Goal: Information Seeking & Learning: Learn about a topic

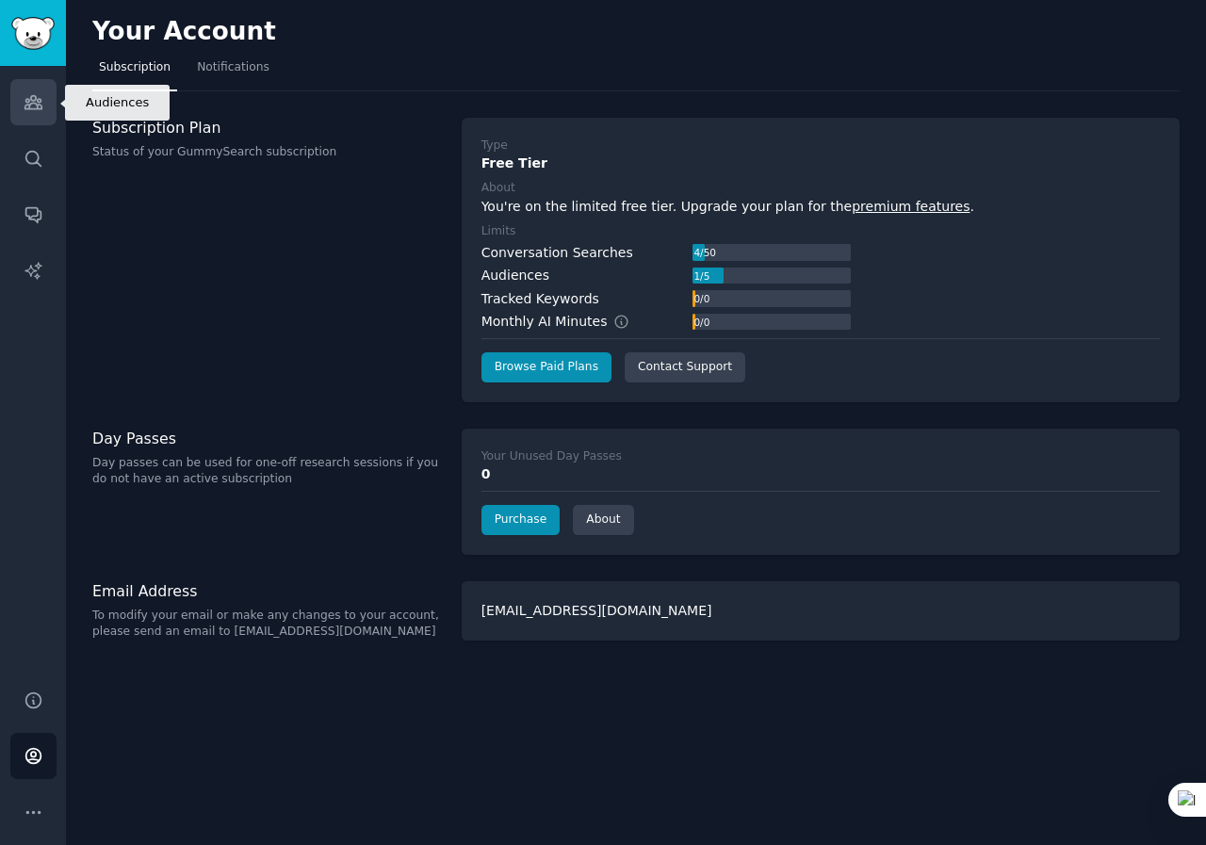
click at [27, 111] on icon "Sidebar" at bounding box center [34, 102] width 20 height 20
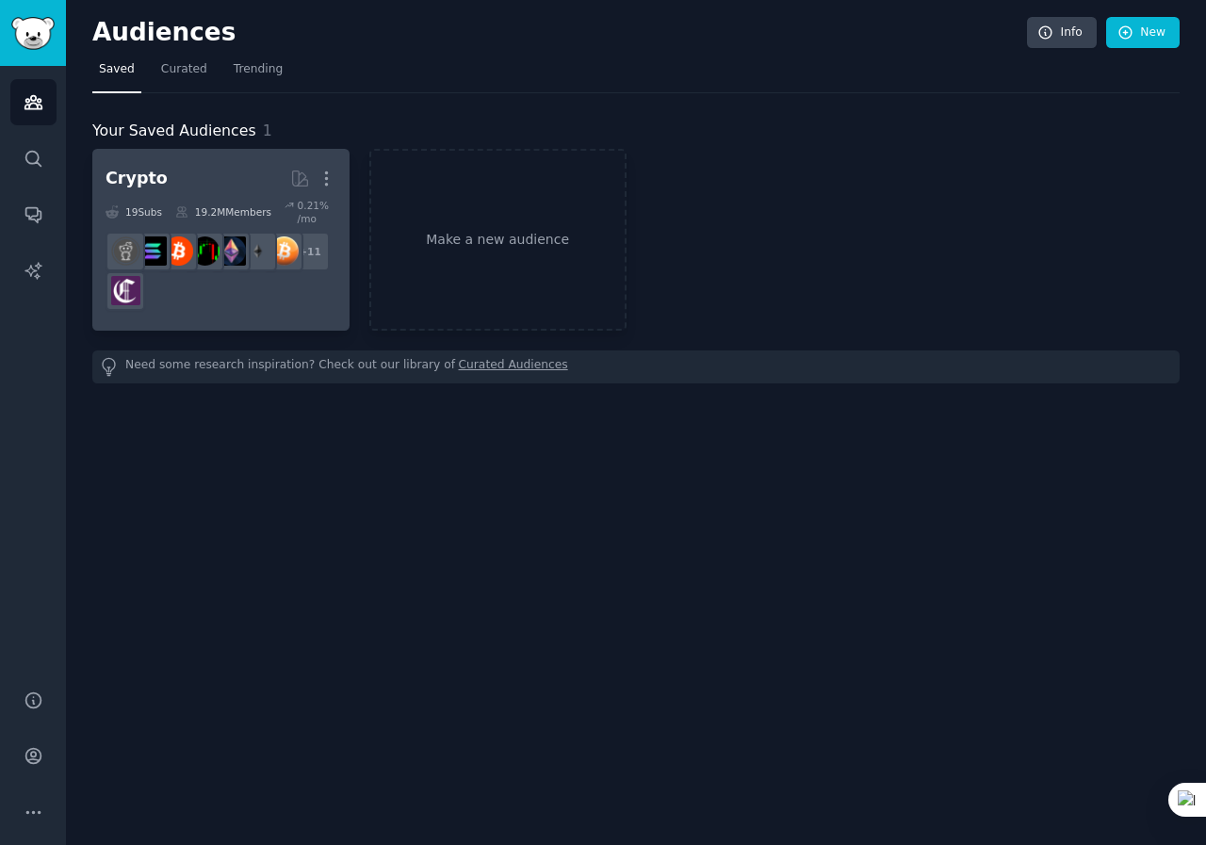
click at [322, 316] on dd "r/Bitcoin + 11" at bounding box center [220, 271] width 231 height 92
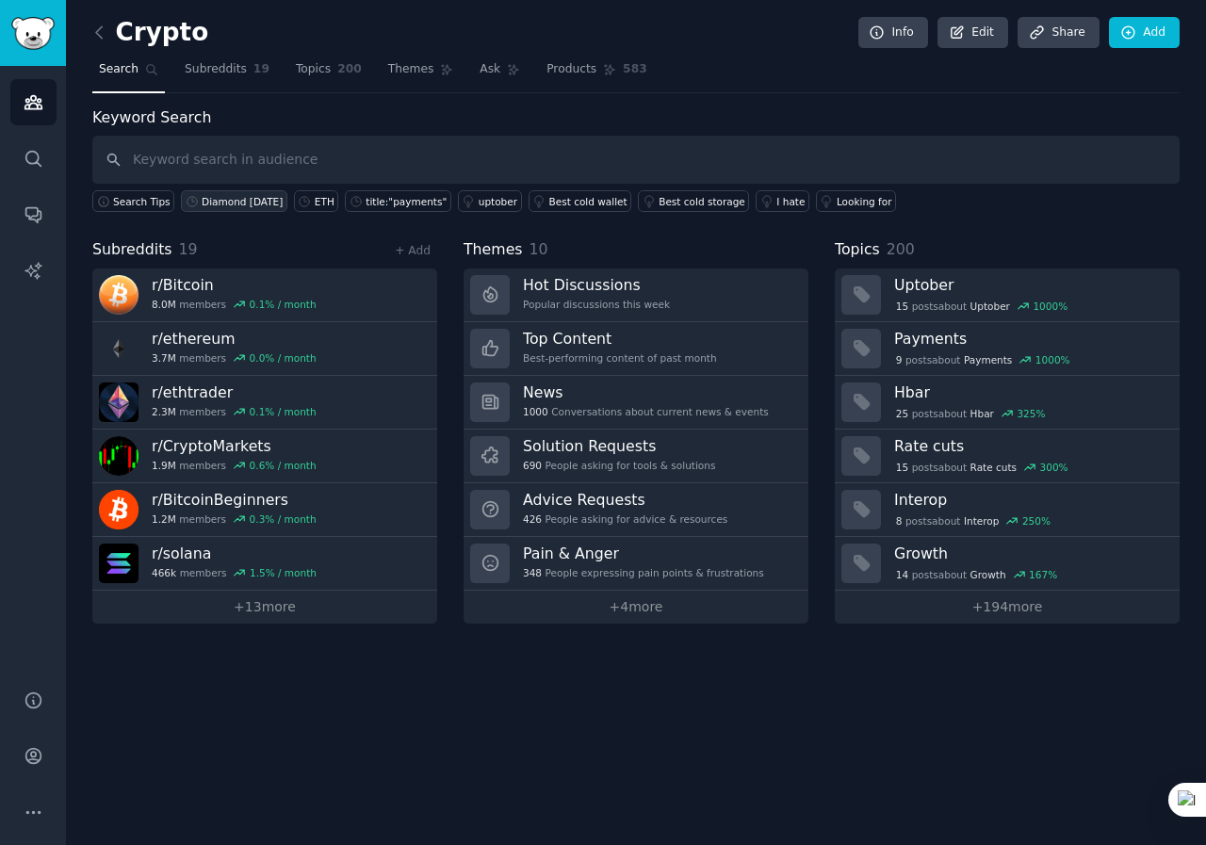
click at [232, 205] on div "Diamond [DATE]" at bounding box center [242, 201] width 81 height 13
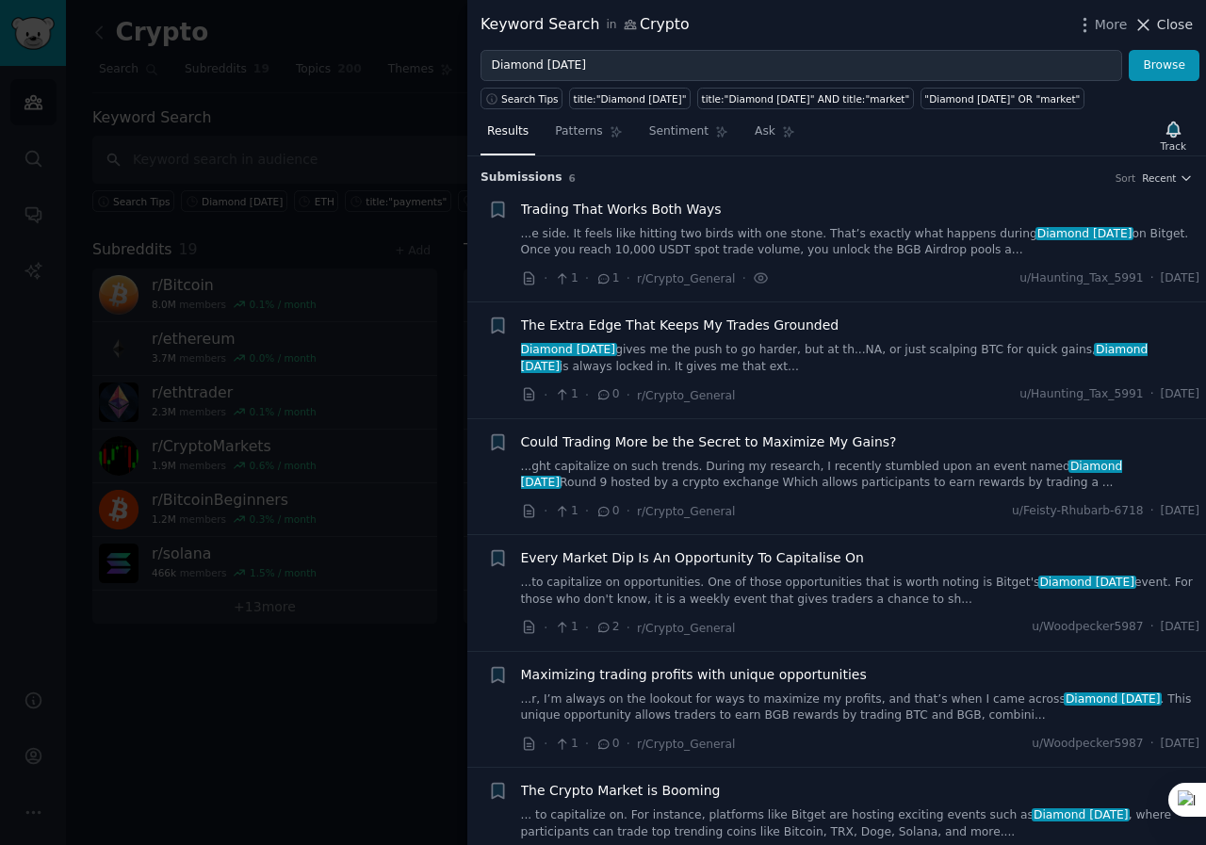
click at [1169, 16] on span "Close" at bounding box center [1175, 25] width 36 height 20
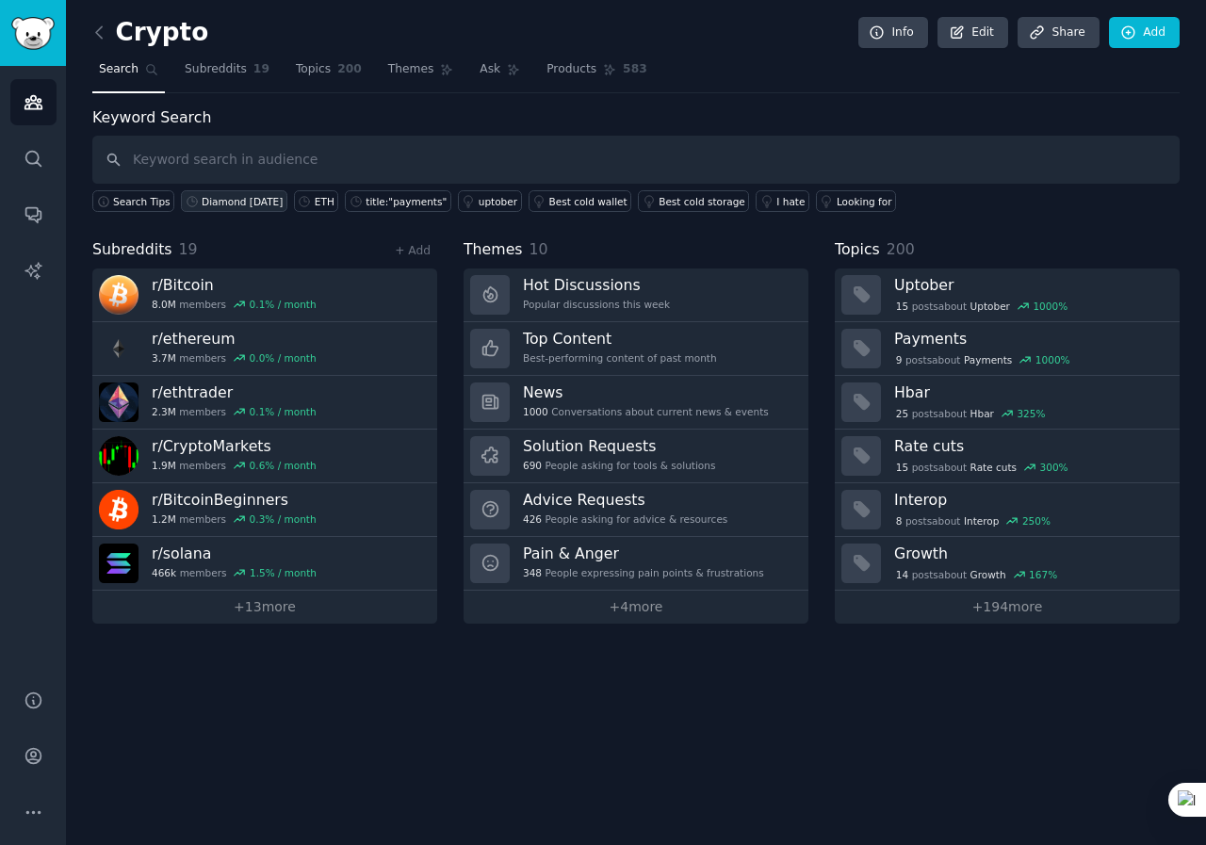
click at [256, 203] on div "Diamond [DATE]" at bounding box center [242, 201] width 81 height 13
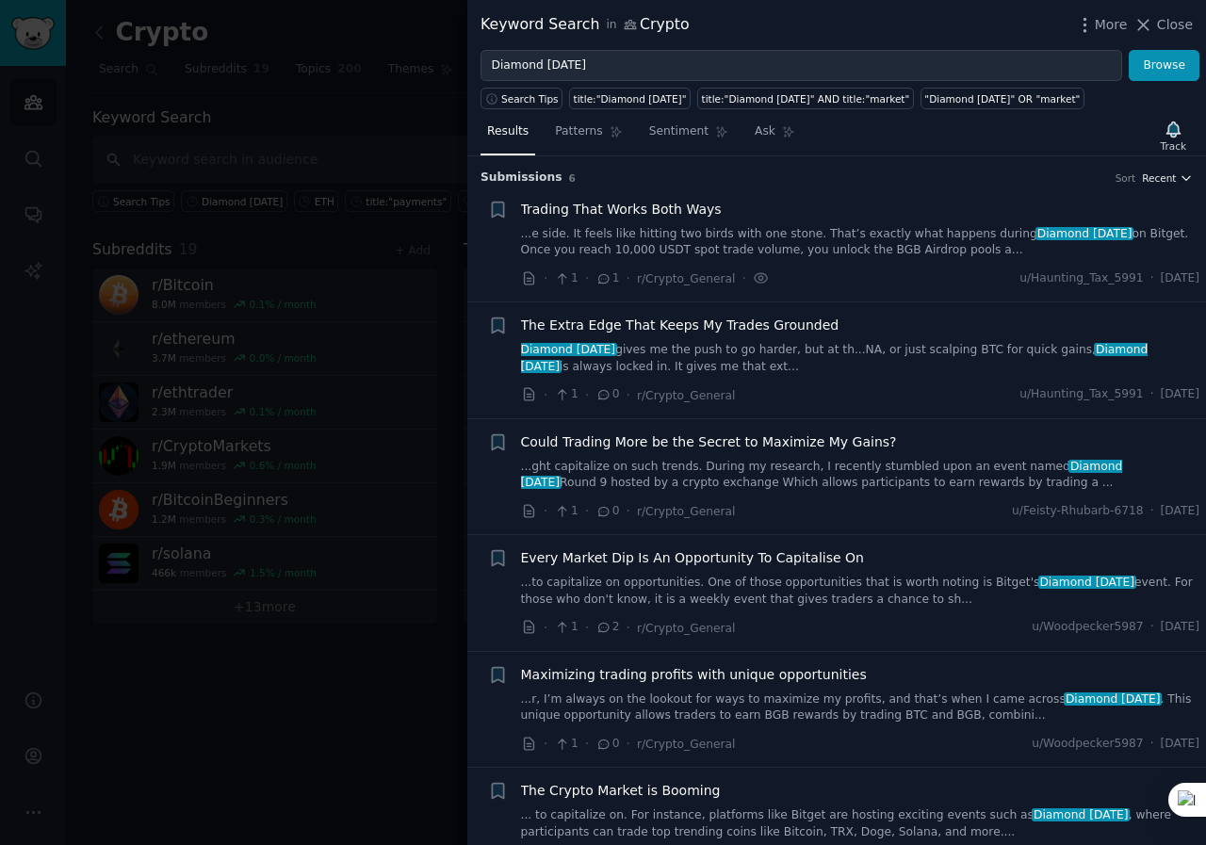
click at [1180, 180] on icon "button" at bounding box center [1185, 177] width 13 height 13
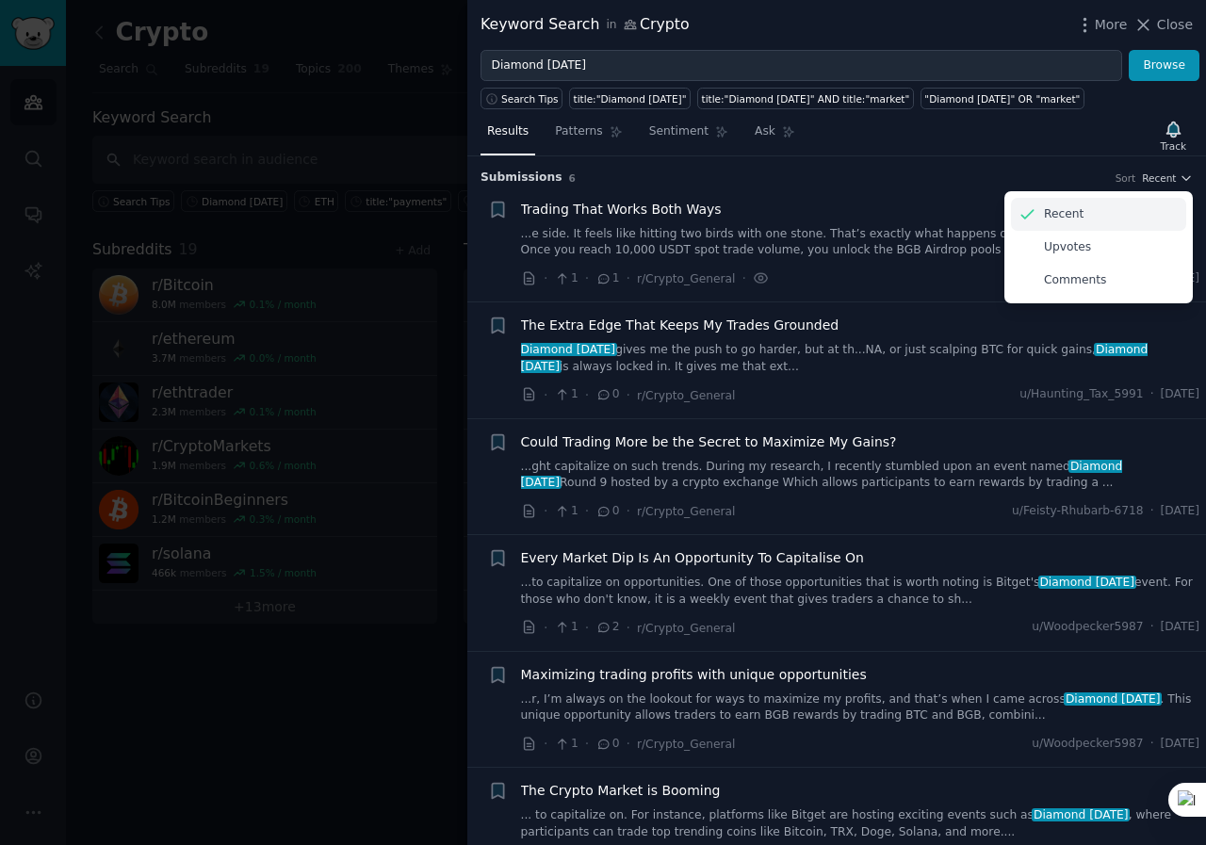
click at [1060, 208] on p "Recent" at bounding box center [1064, 214] width 40 height 17
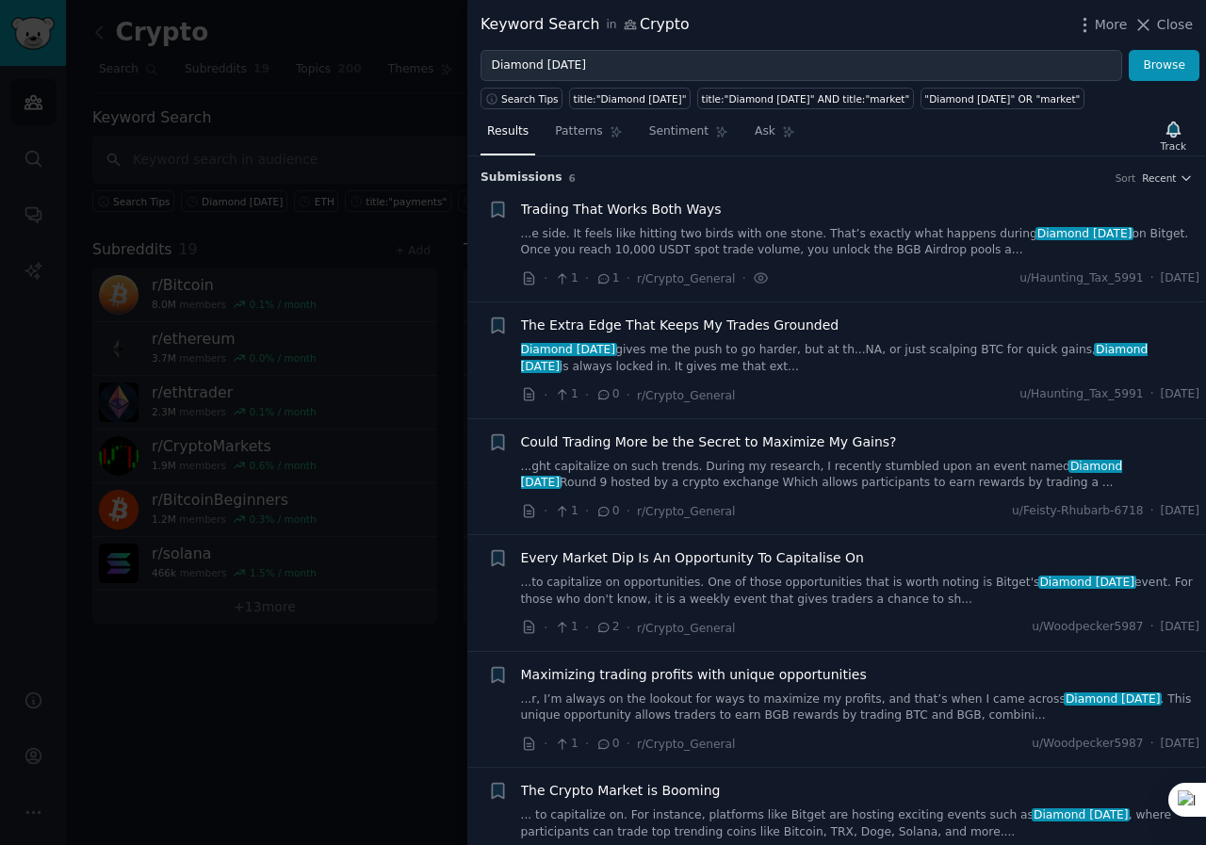
click at [869, 243] on link "...e side. It feels like hitting two birds with one stone. That’s exactly what …" at bounding box center [860, 242] width 679 height 33
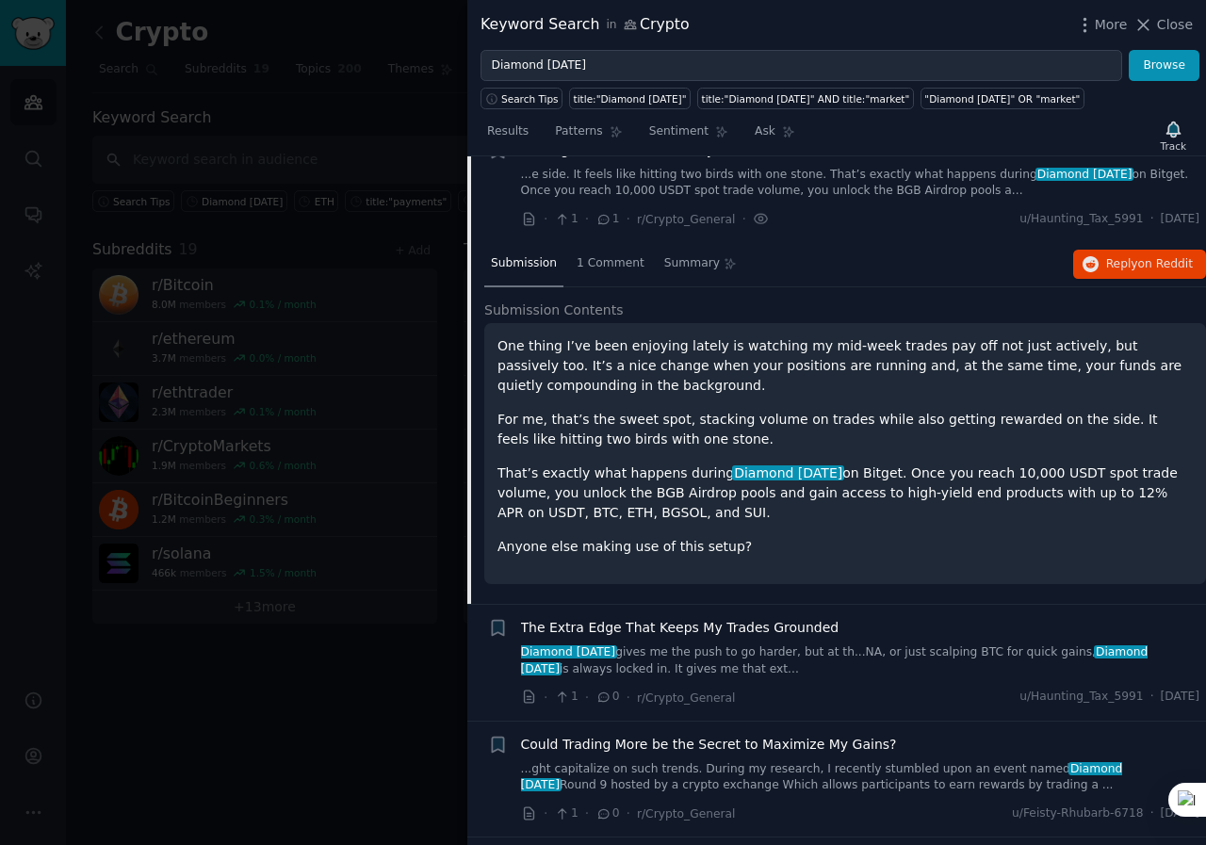
scroll to position [30, 0]
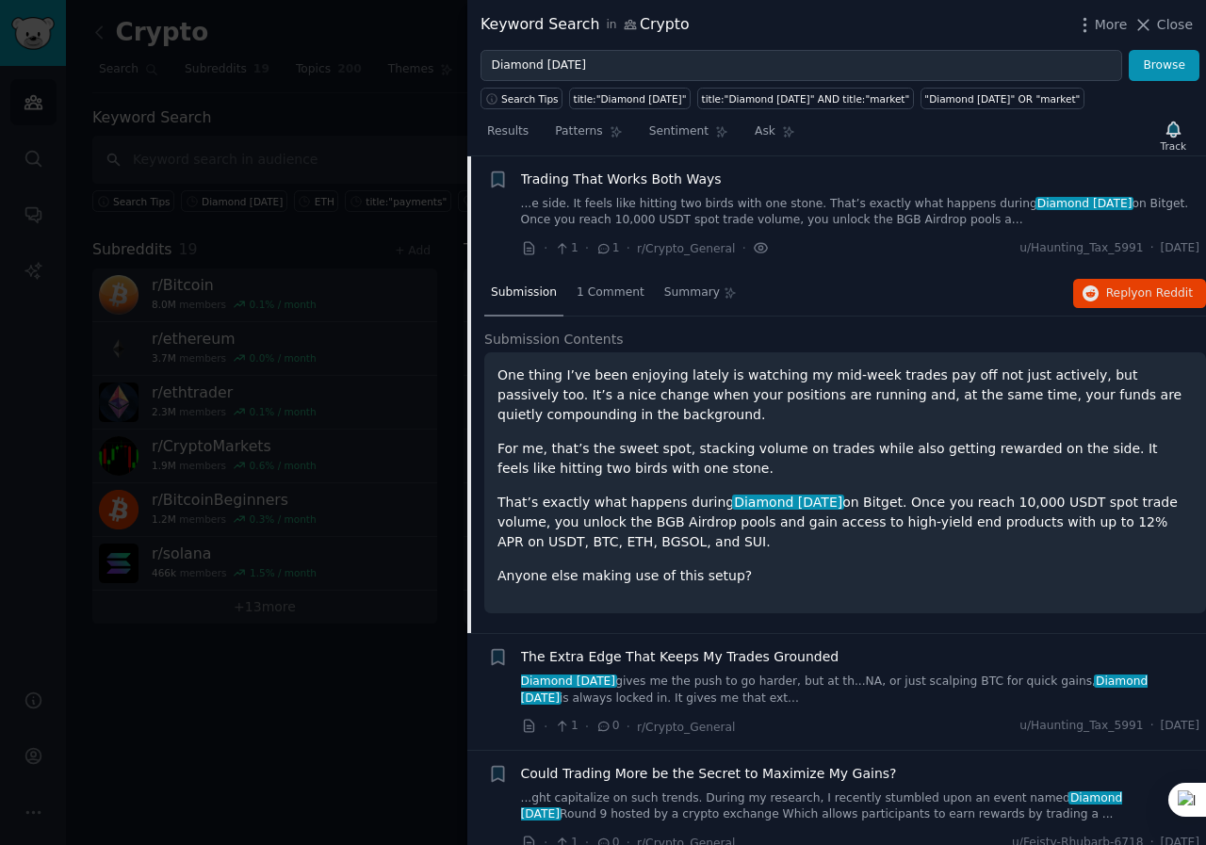
click at [758, 250] on icon at bounding box center [760, 248] width 4 height 4
click at [783, 432] on div "One thing I’ve been enjoying lately is watching my mid-week trades pay off not …" at bounding box center [844, 475] width 695 height 220
click at [528, 295] on span "Submission" at bounding box center [524, 292] width 66 height 17
click at [609, 295] on span "1 Comment" at bounding box center [610, 292] width 68 height 17
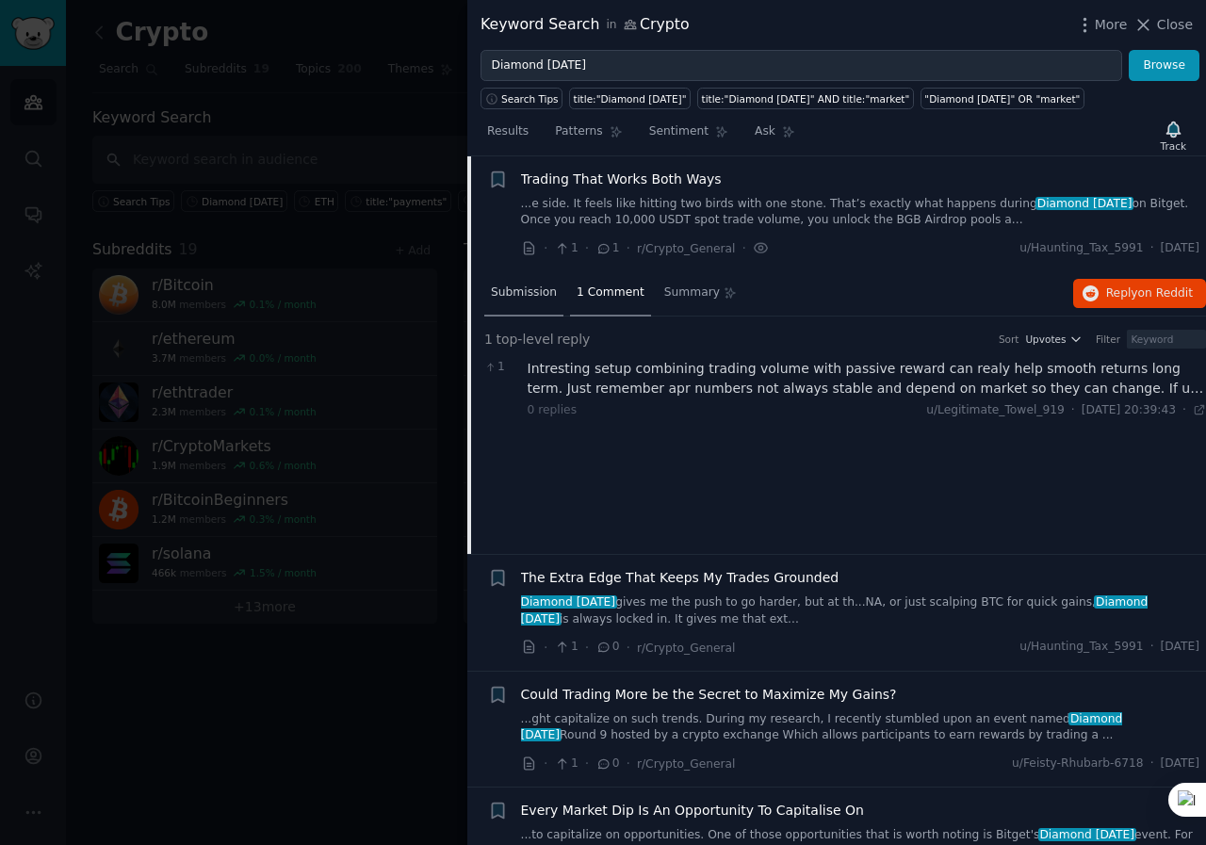
click at [537, 298] on span "Submission" at bounding box center [524, 292] width 66 height 17
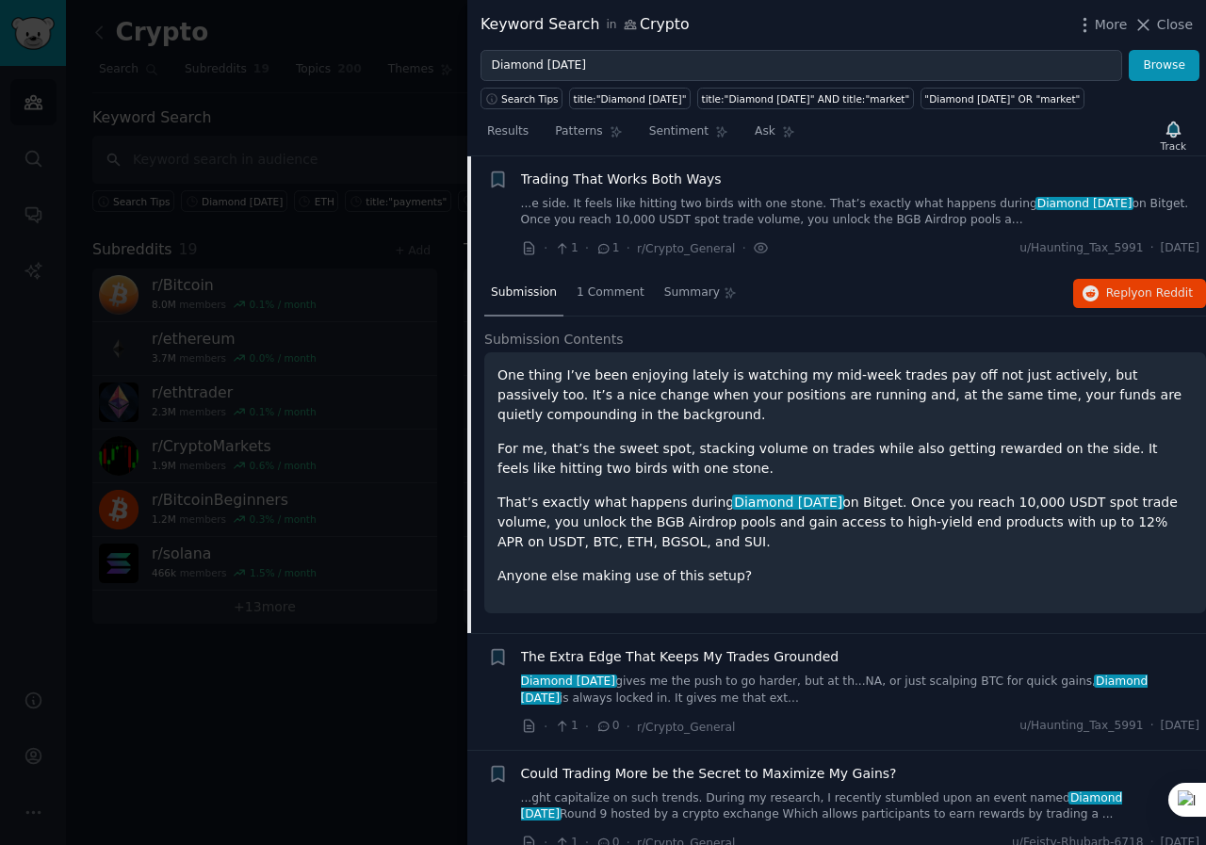
click at [814, 213] on link "...e side. It feels like hitting two birds with one stone. That’s exactly what …" at bounding box center [860, 212] width 679 height 33
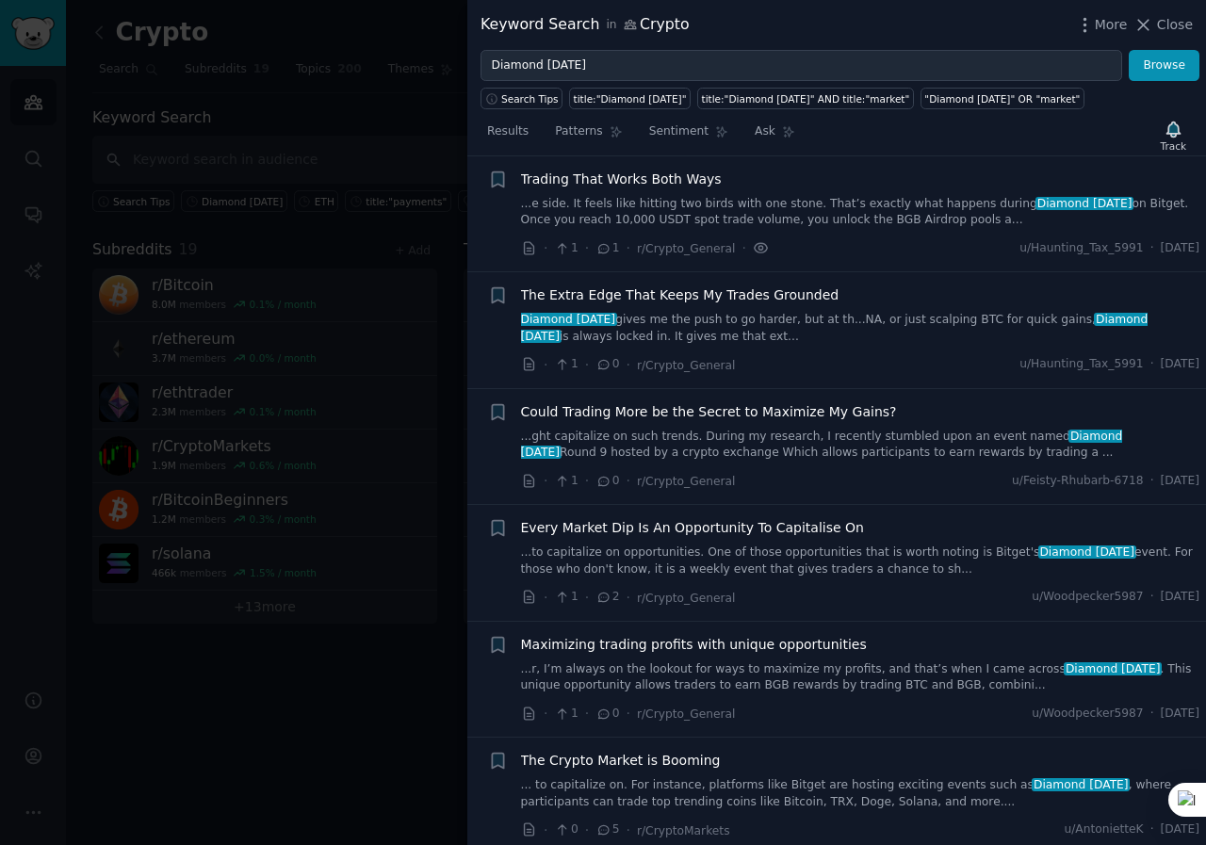
click at [753, 249] on icon at bounding box center [761, 248] width 17 height 20
click at [753, 248] on icon at bounding box center [761, 248] width 17 height 20
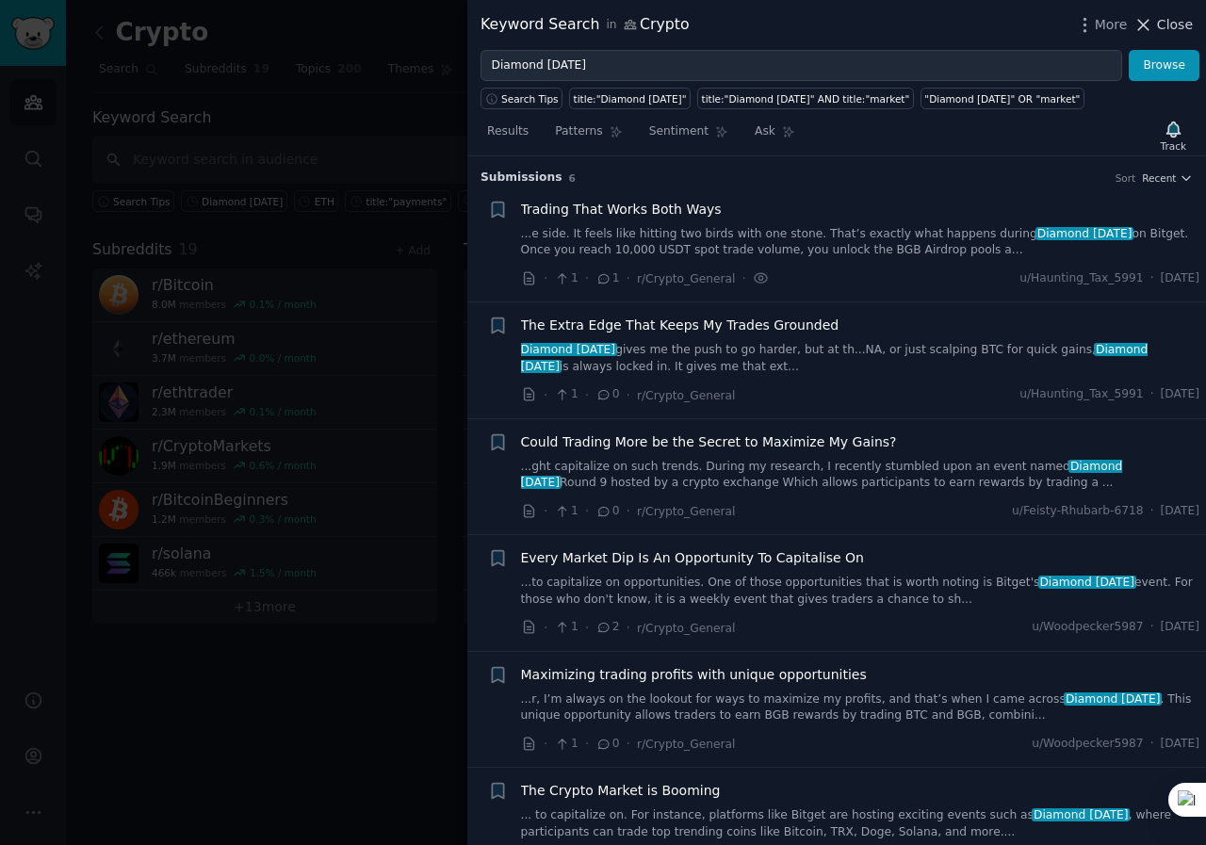
click at [1143, 31] on icon at bounding box center [1143, 25] width 20 height 20
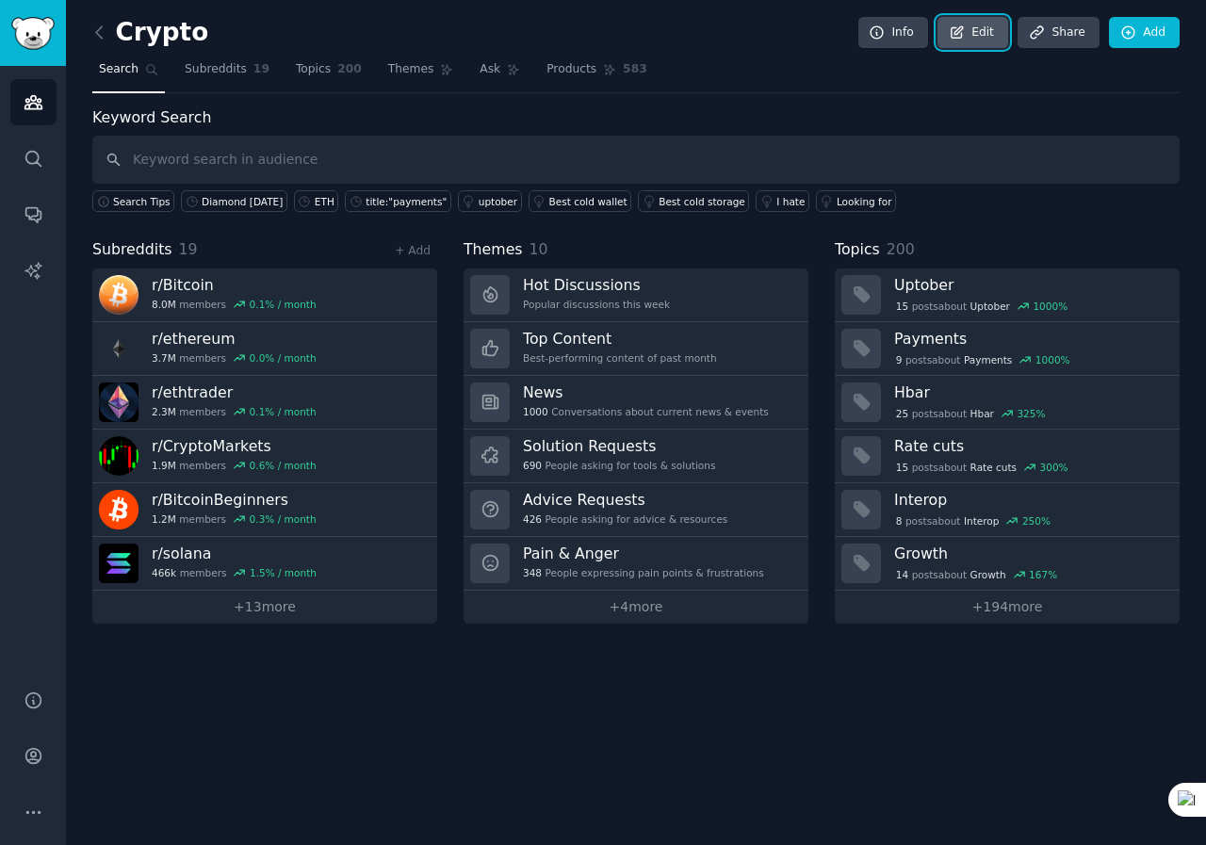
click at [993, 42] on link "Edit" at bounding box center [972, 33] width 71 height 32
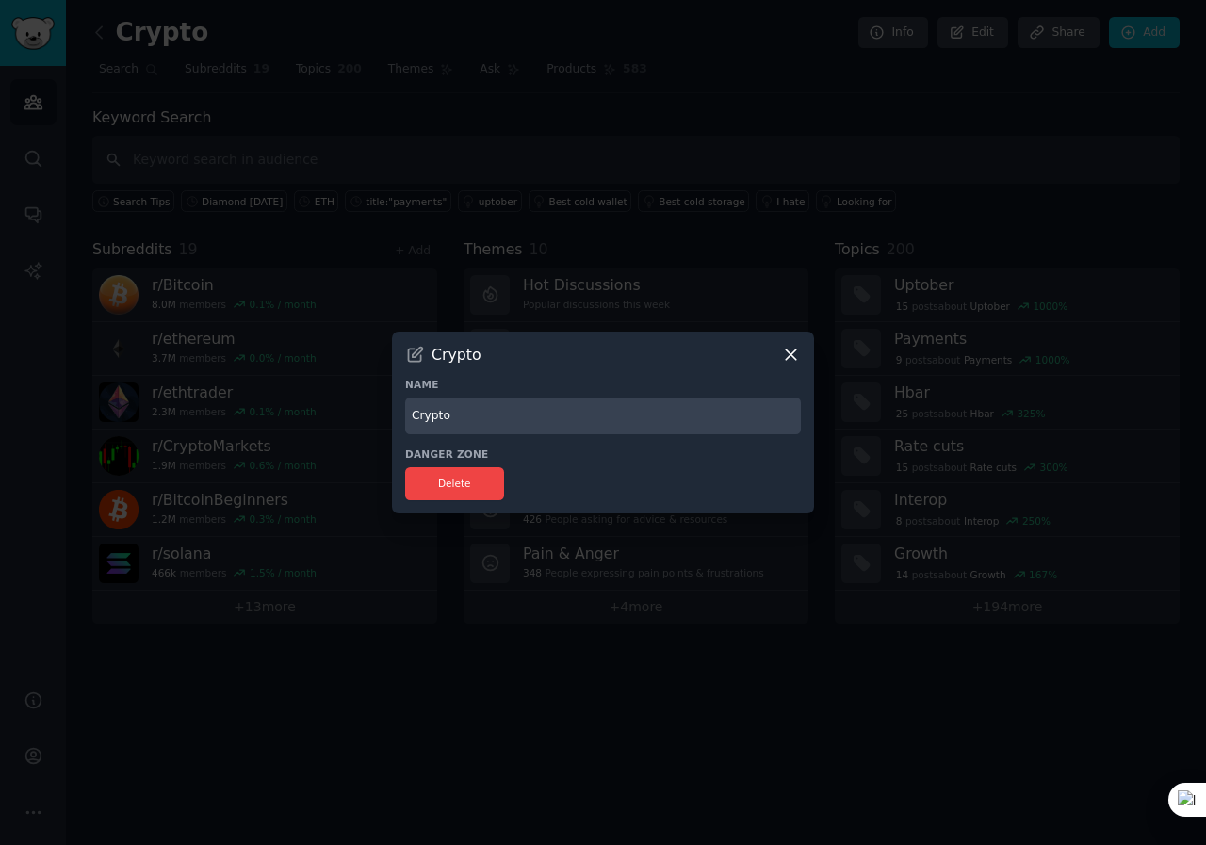
click at [788, 358] on icon at bounding box center [791, 355] width 10 height 10
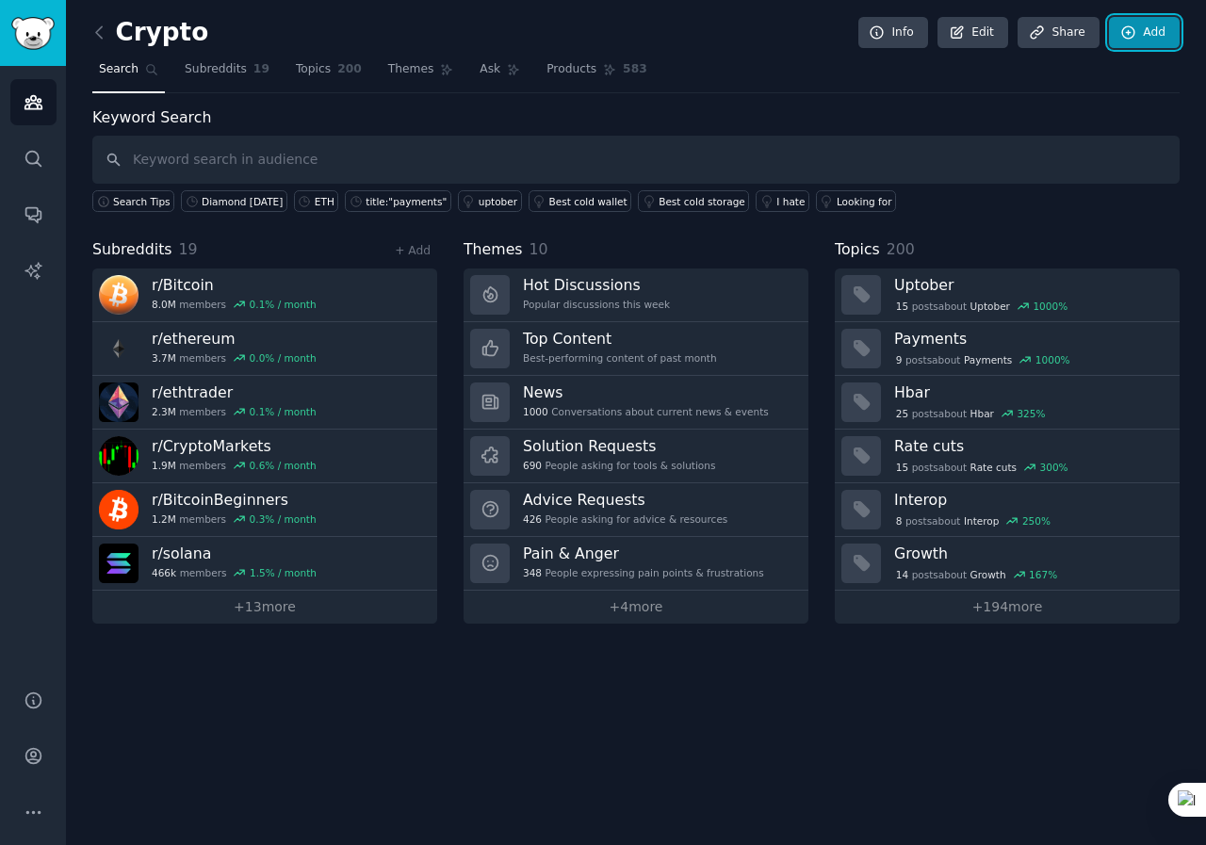
click at [1141, 38] on link "Add" at bounding box center [1144, 33] width 71 height 32
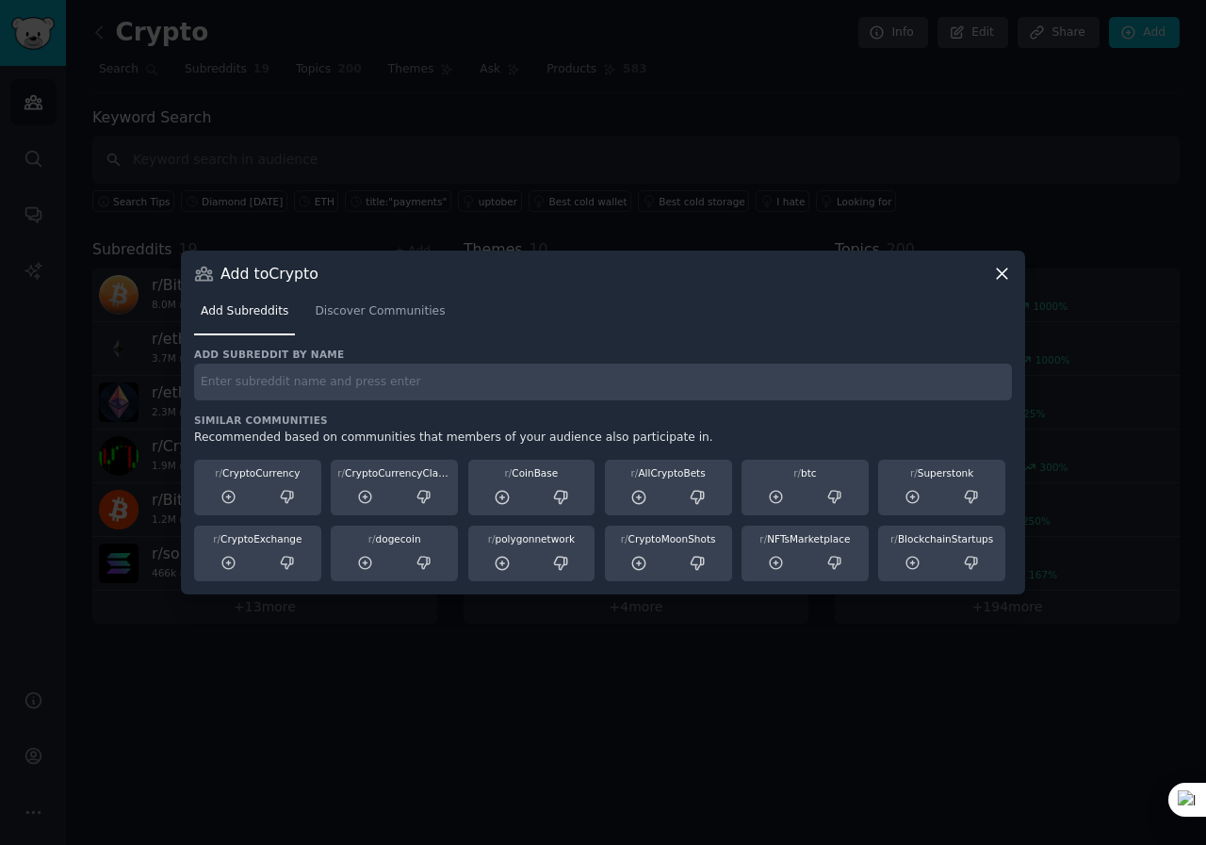
click at [469, 375] on input "text" at bounding box center [603, 382] width 818 height 37
click at [1001, 271] on icon at bounding box center [1002, 274] width 20 height 20
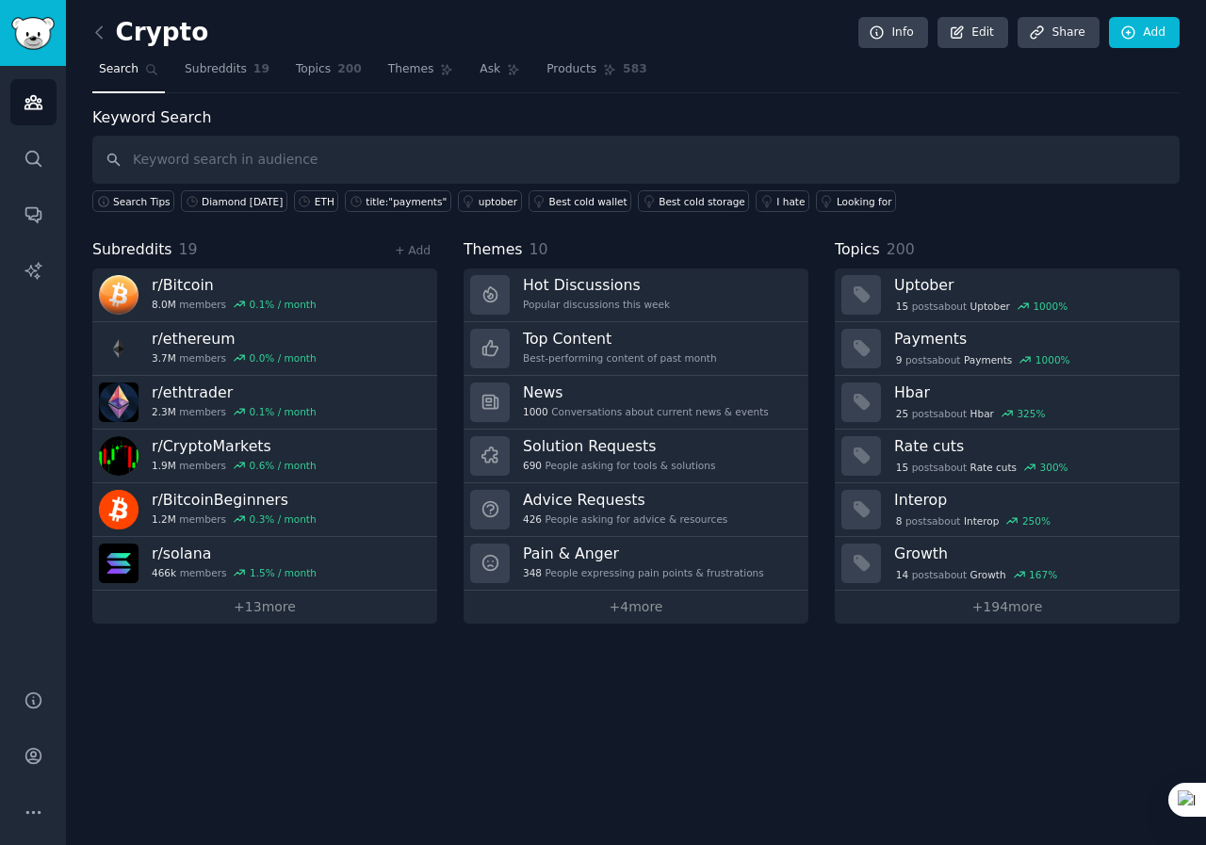
click at [618, 678] on div "Crypto Info Edit Share Add Search Subreddits 19 Topics 200 Themes Ask Products …" at bounding box center [636, 422] width 1140 height 845
click at [643, 711] on div "Crypto Info Edit Share Add Search Subreddits 19 Topics 200 Themes Ask Products …" at bounding box center [636, 422] width 1140 height 845
click at [1146, 29] on link "Add" at bounding box center [1144, 33] width 71 height 32
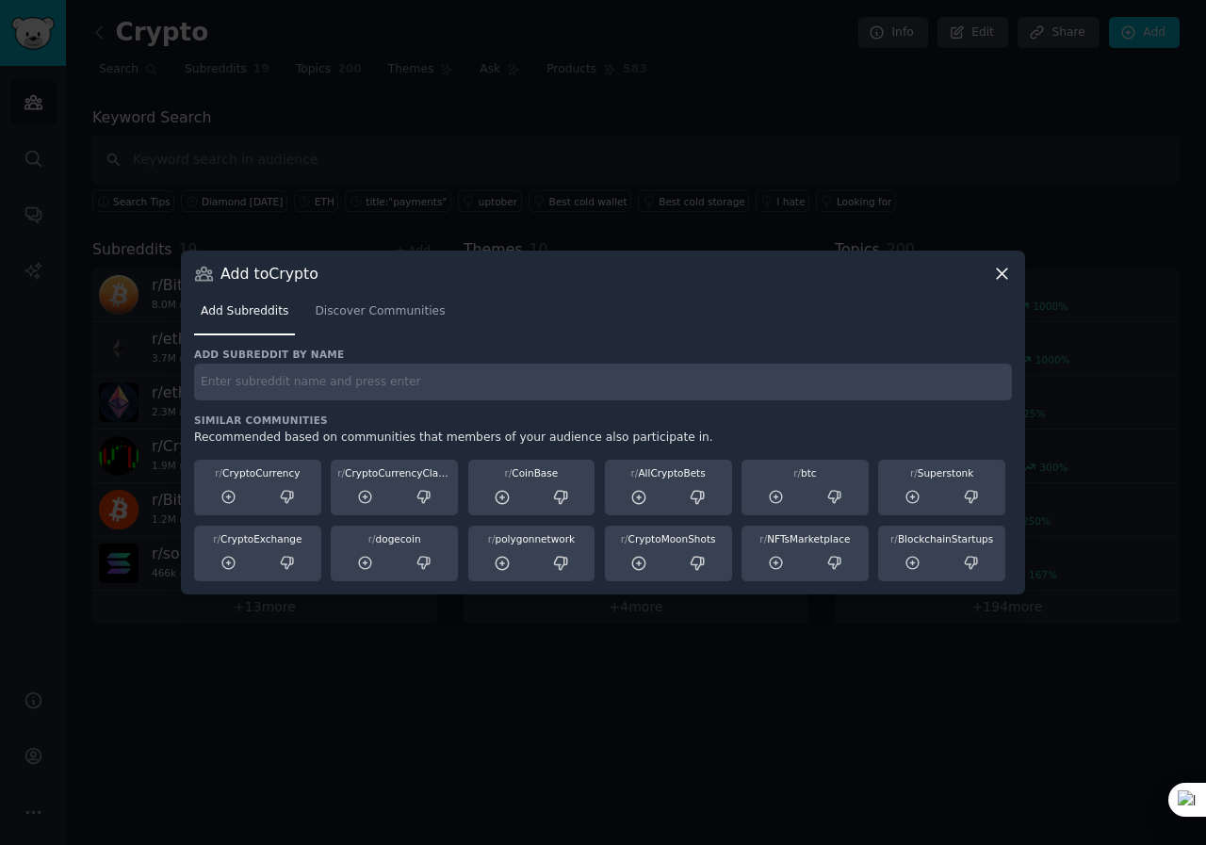
click at [998, 275] on icon at bounding box center [1002, 274] width 20 height 20
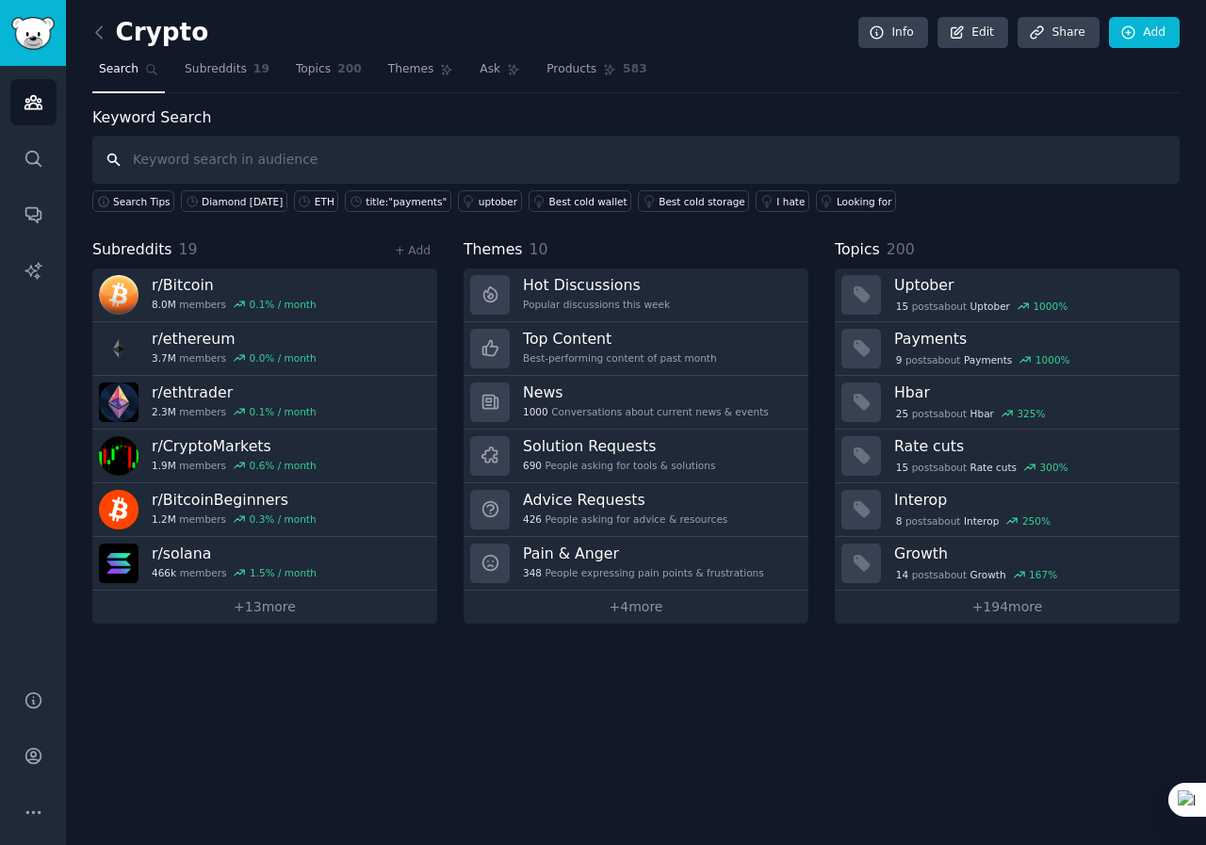
click at [226, 163] on input "text" at bounding box center [635, 160] width 1087 height 48
click at [236, 203] on div "Diamond [DATE]" at bounding box center [242, 201] width 81 height 13
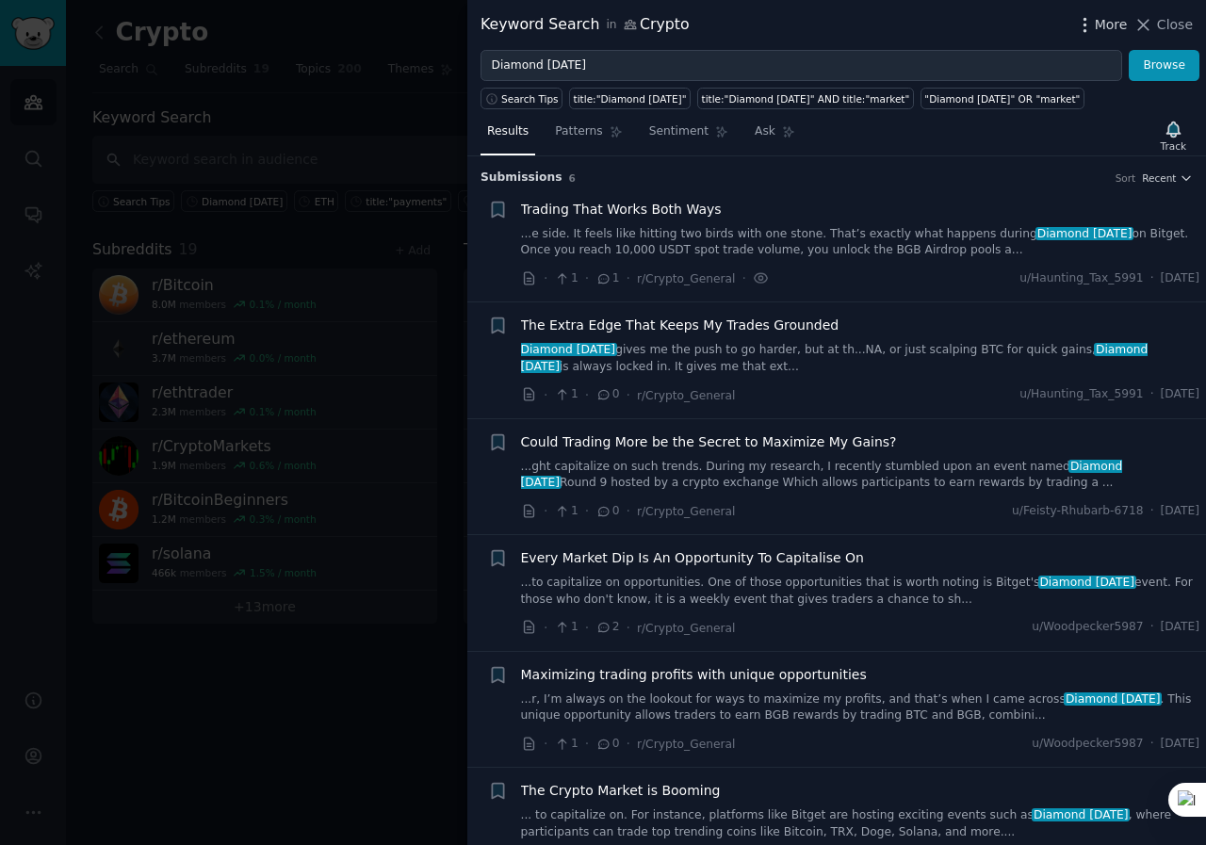
click at [1088, 27] on icon "button" at bounding box center [1085, 25] width 20 height 20
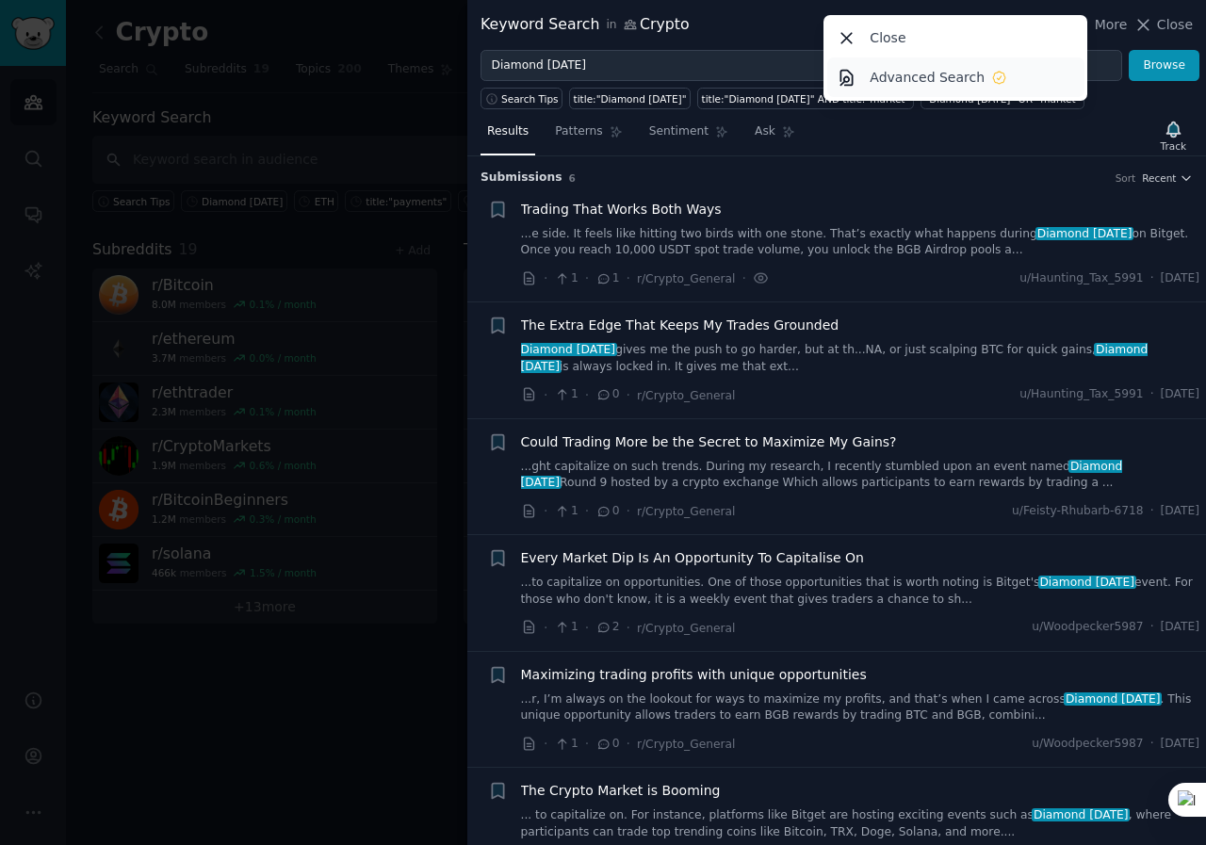
click at [968, 83] on p "Advanced Search" at bounding box center [926, 78] width 115 height 20
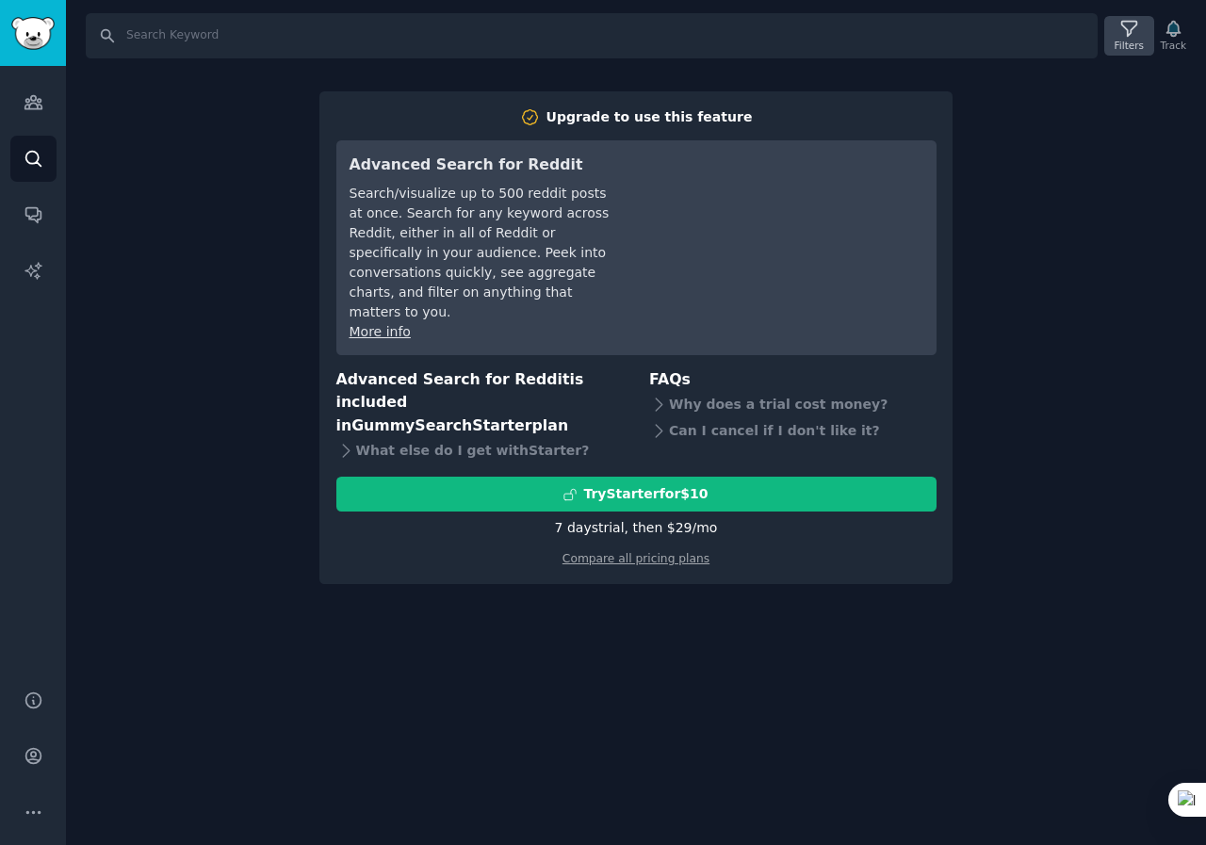
click at [1129, 39] on div "Filters" at bounding box center [1128, 45] width 29 height 13
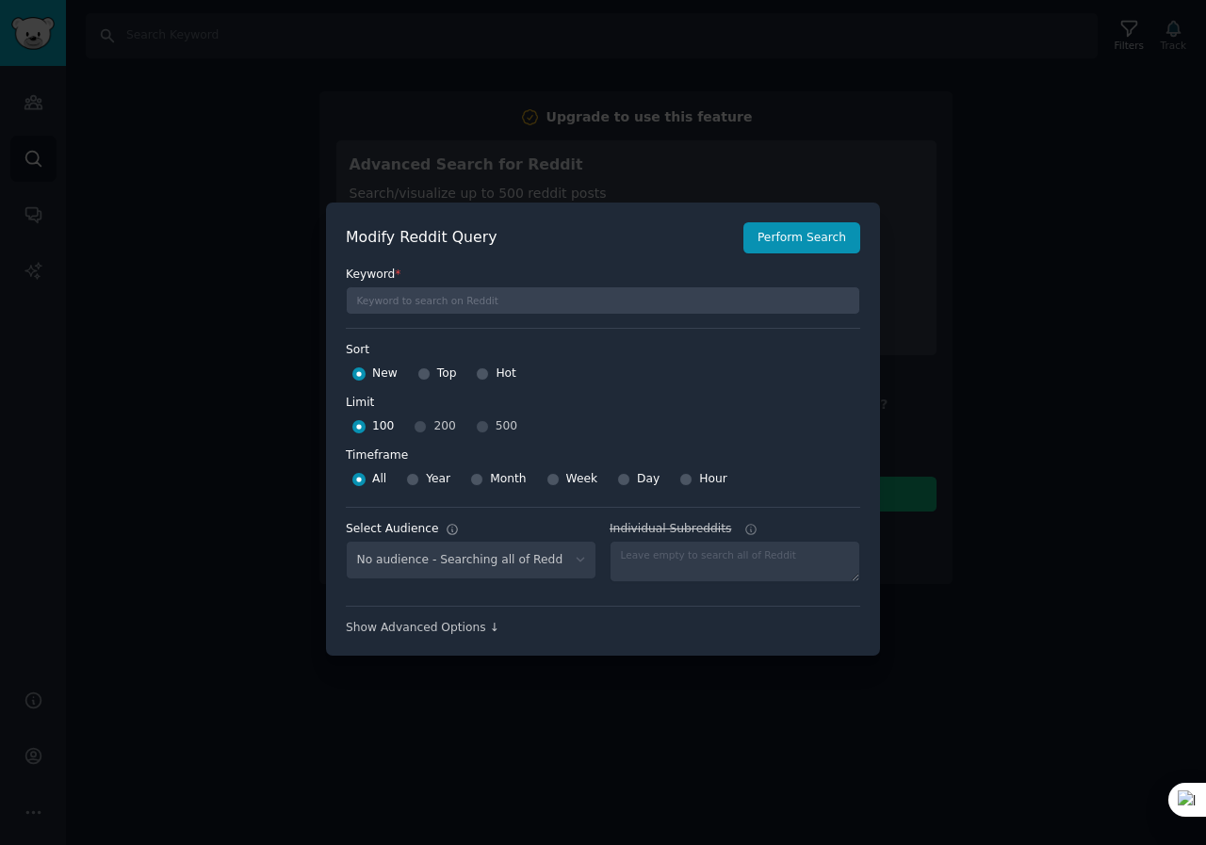
select select "8ba36a5715"
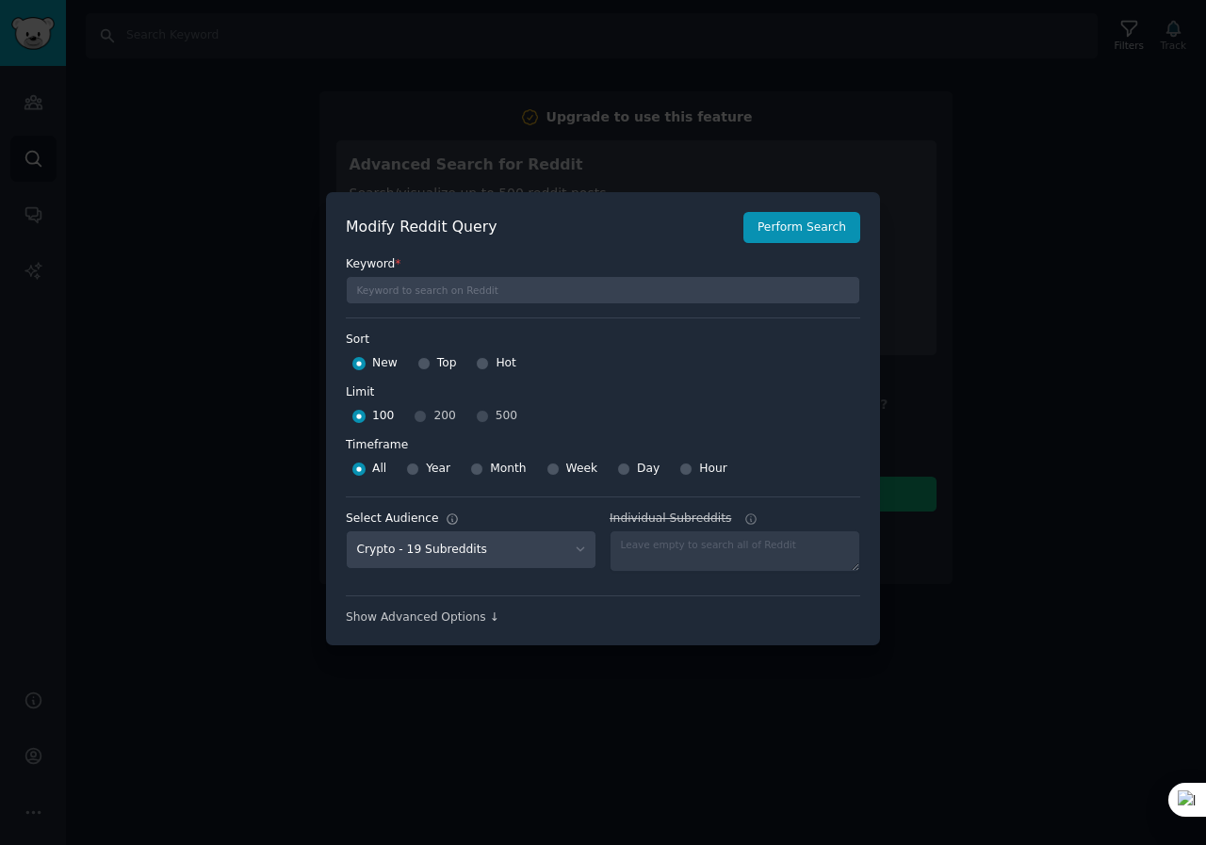
scroll to position [13, 0]
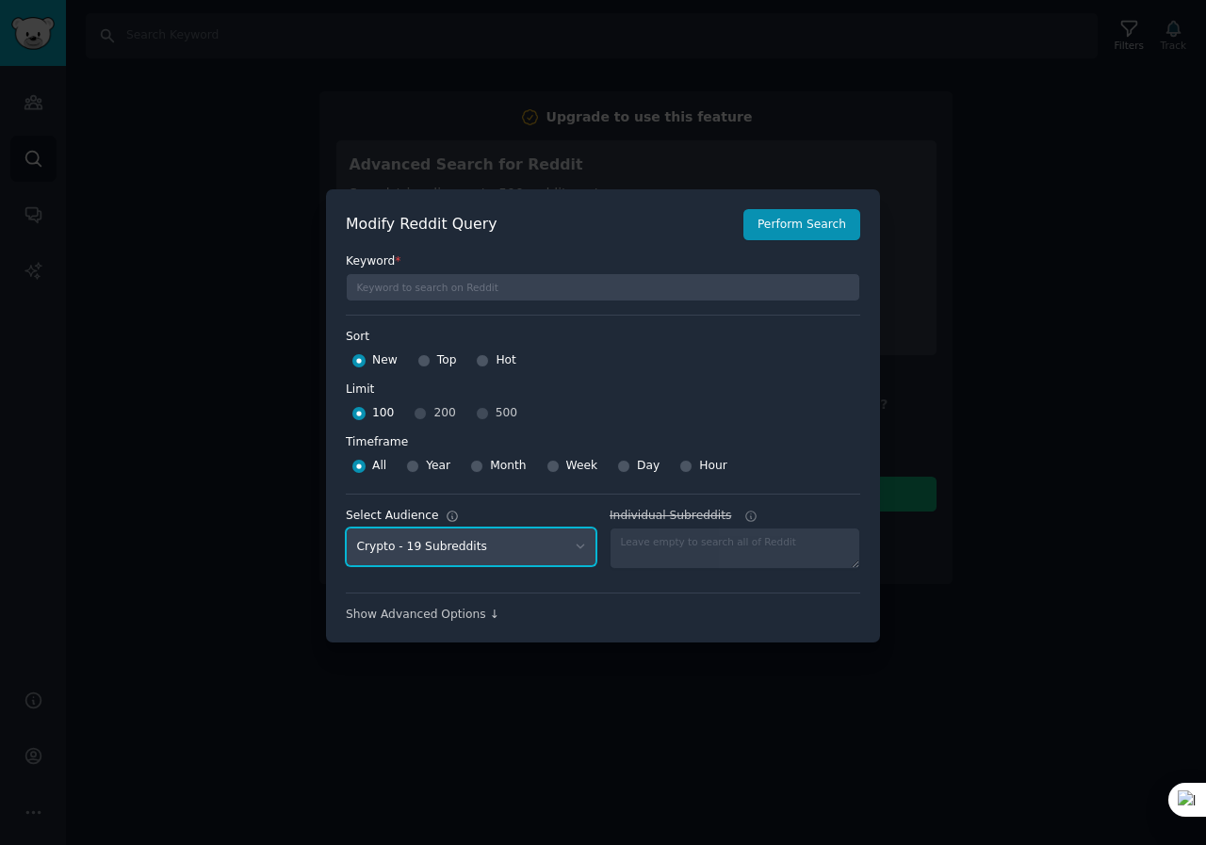
click at [580, 546] on select "No audience - Searching all of Reddit Crypto - 19 Subreddits" at bounding box center [471, 546] width 251 height 39
click at [705, 625] on div "Modify Reddit Query Perform Search Keyword * Sort Sort New Top Hot Limit Limit …" at bounding box center [603, 416] width 554 height 454
click at [509, 547] on select "No audience - Searching all of Reddit Crypto - 19 Subreddits" at bounding box center [471, 546] width 251 height 39
click at [730, 545] on div at bounding box center [734, 547] width 251 height 41
click at [473, 610] on div "Show Advanced Options ↓" at bounding box center [603, 615] width 514 height 17
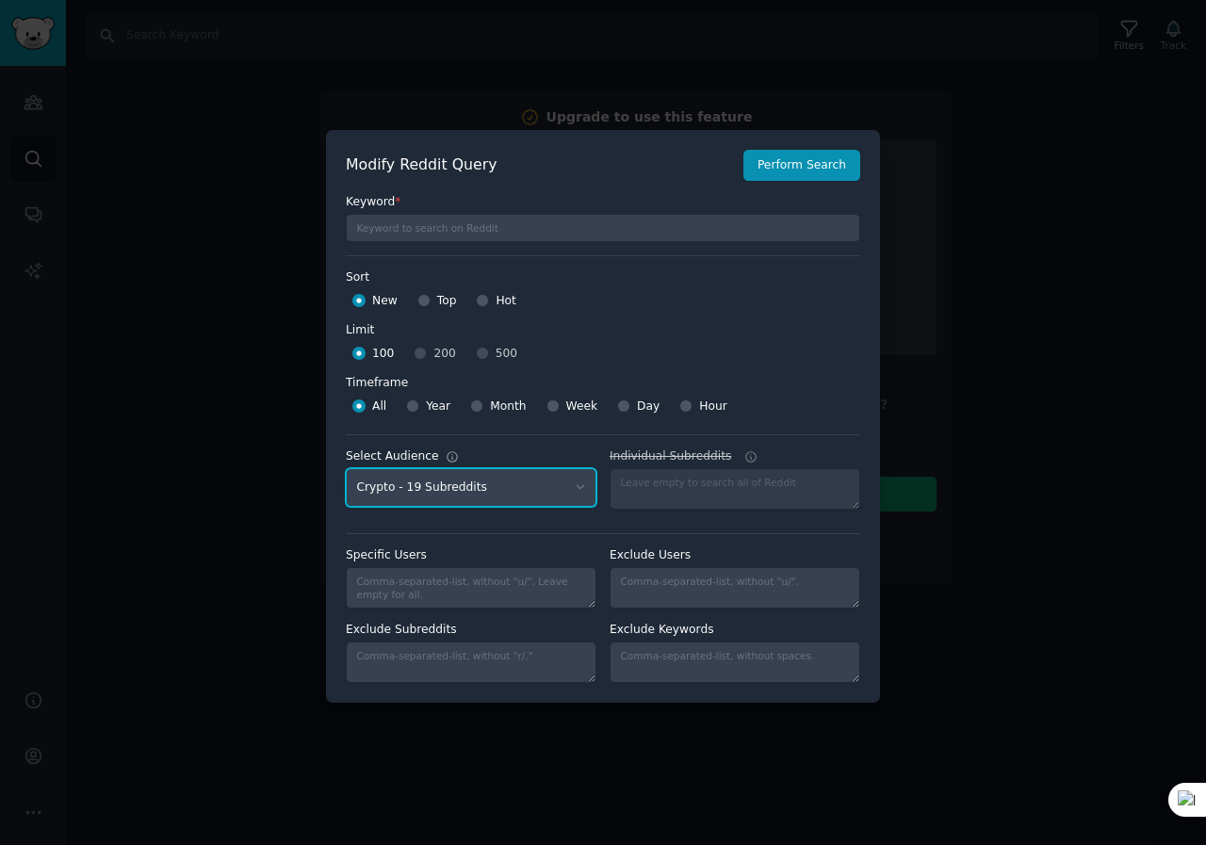
click at [545, 480] on select "No audience - Searching all of Reddit Crypto - 19 Subreddits" at bounding box center [471, 487] width 251 height 39
click at [916, 559] on div at bounding box center [603, 422] width 1206 height 845
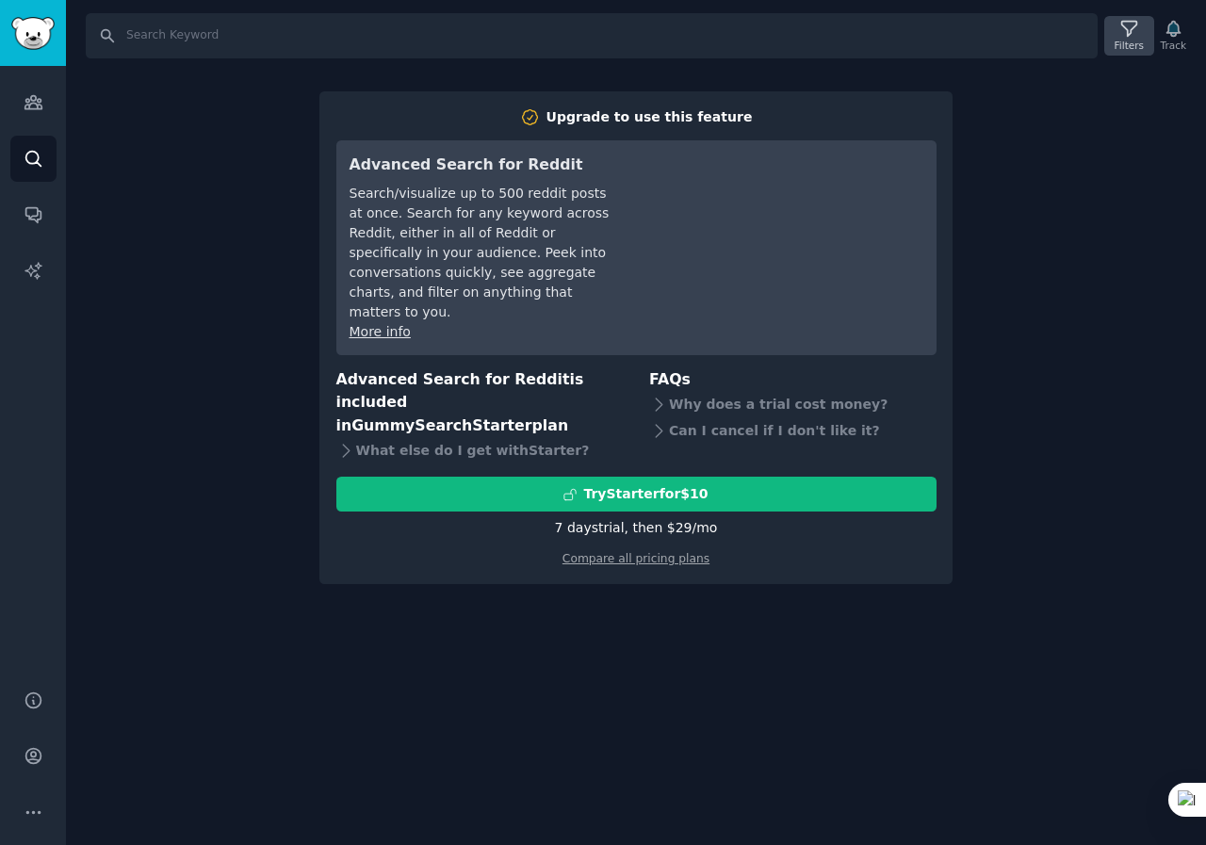
click at [1133, 38] on icon at bounding box center [1129, 29] width 20 height 20
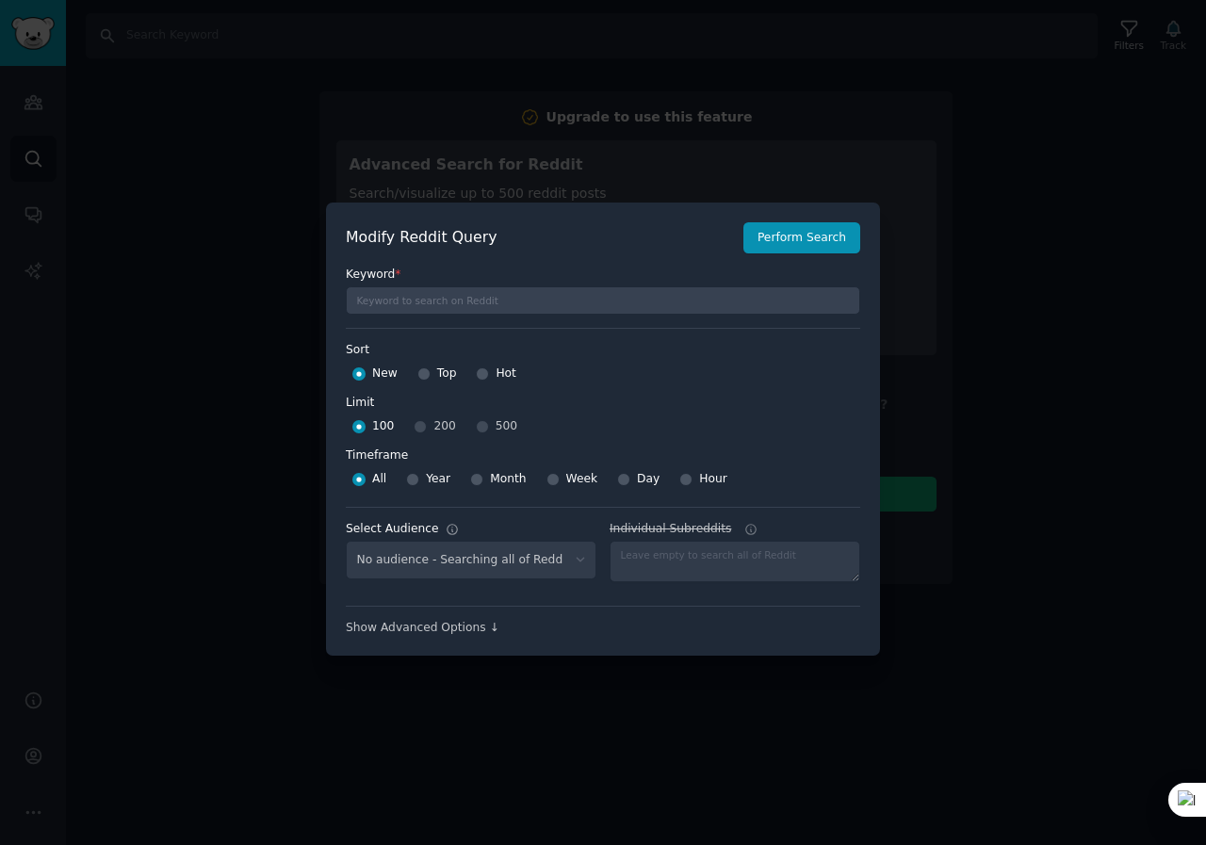
select select "8ba36a5715"
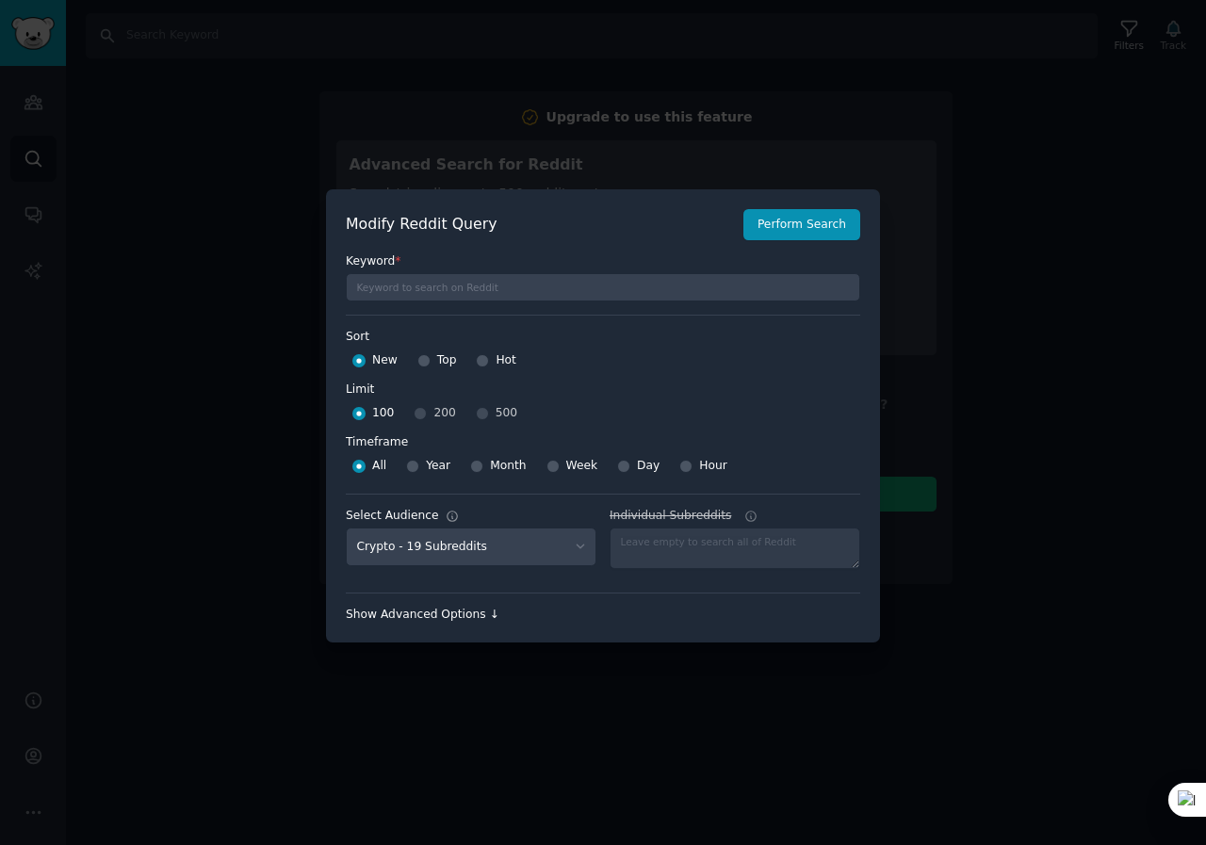
click at [461, 614] on div "Show Advanced Options ↓" at bounding box center [603, 615] width 514 height 17
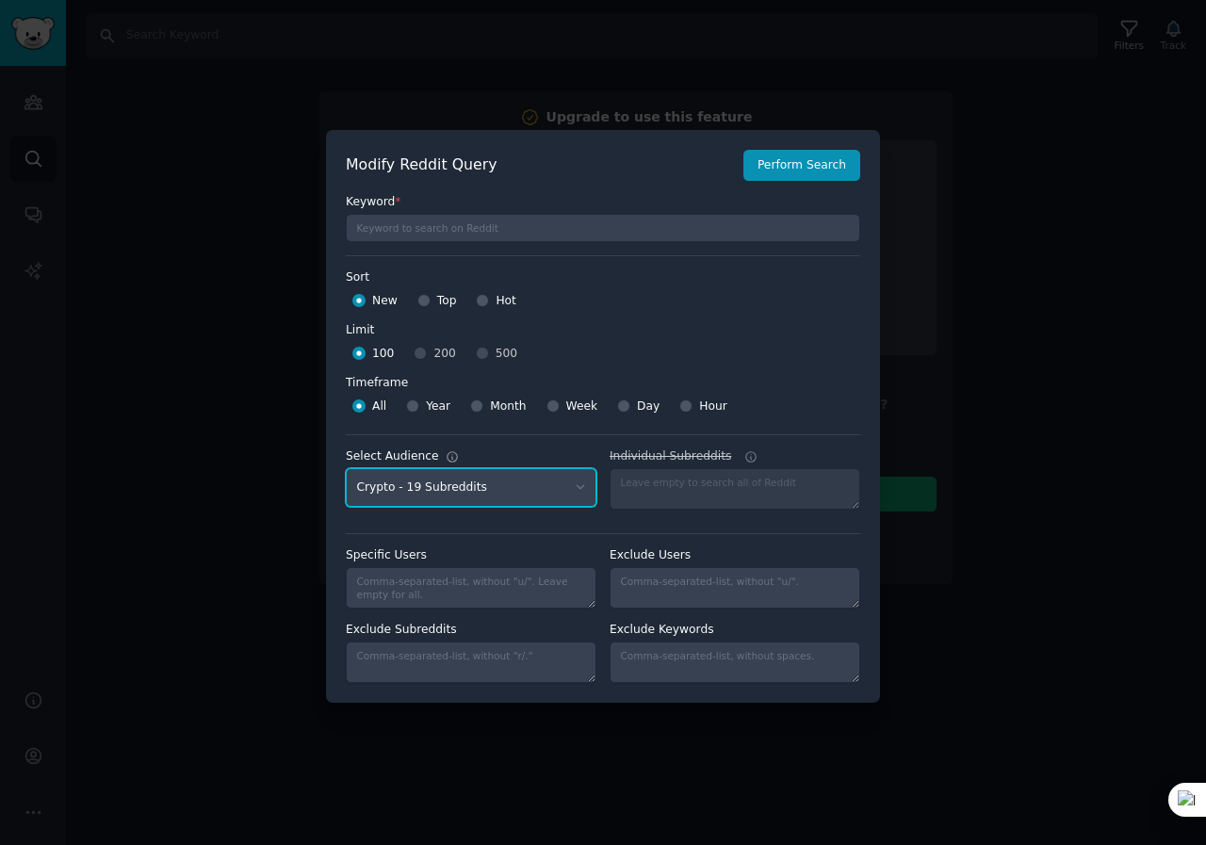
click at [570, 488] on select "No audience - Searching all of Reddit Crypto - 19 Subreddits" at bounding box center [471, 487] width 251 height 39
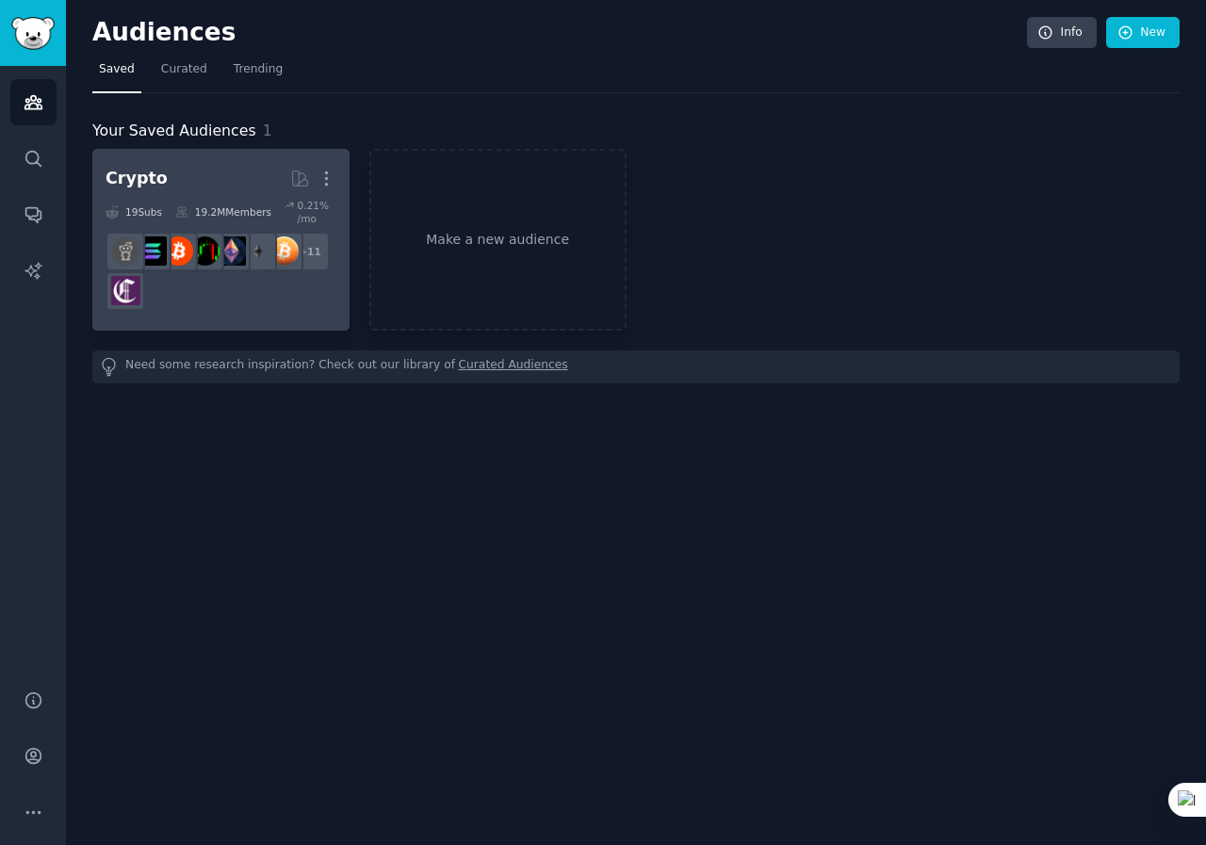
click at [239, 174] on h2 "Crypto More" at bounding box center [220, 178] width 231 height 33
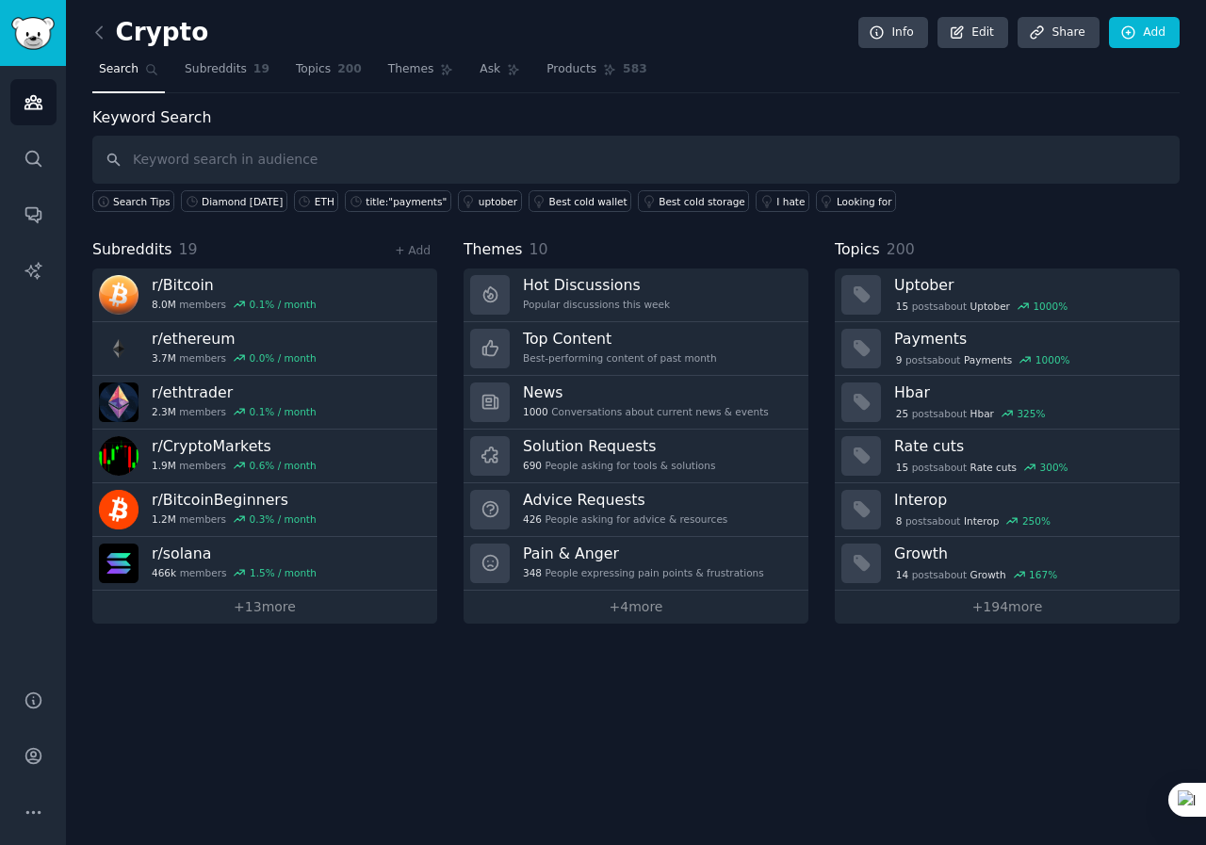
click at [257, 166] on input "text" at bounding box center [635, 160] width 1087 height 48
type input "Diamond [DATE]"
